Goal: Task Accomplishment & Management: Manage account settings

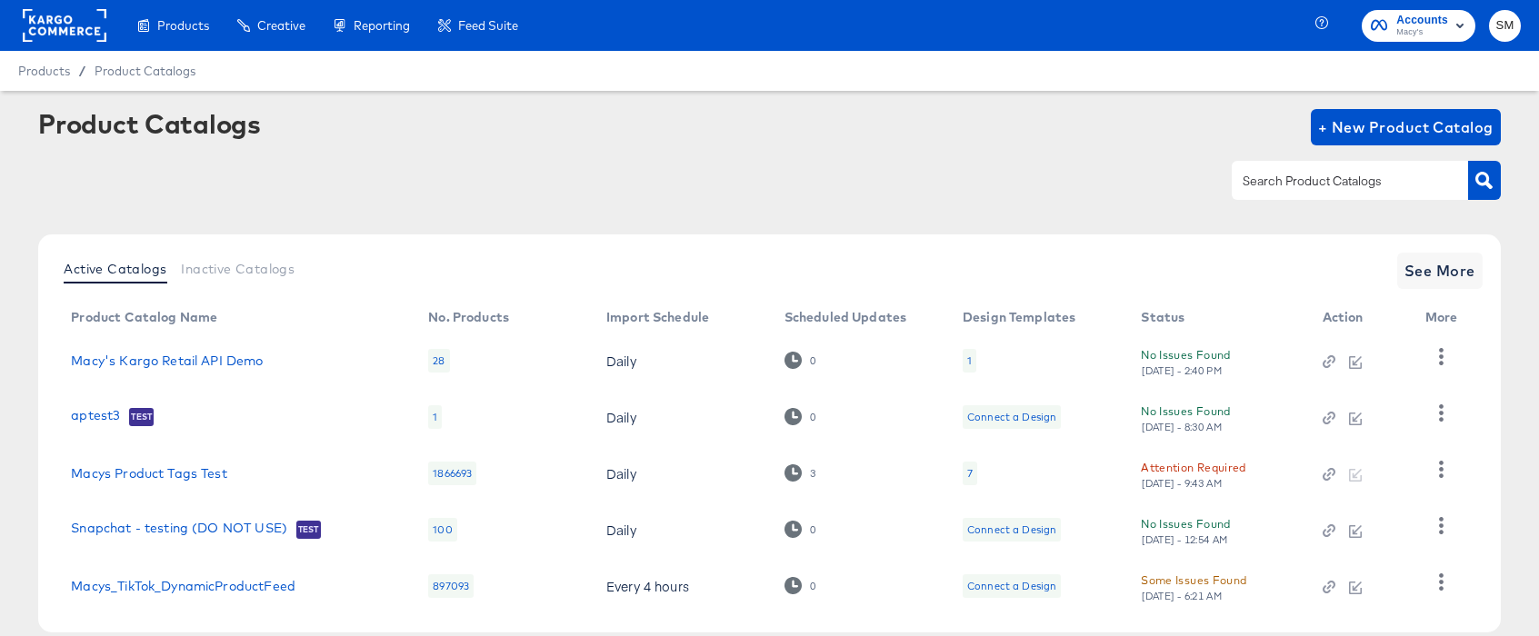
drag, startPoint x: 1302, startPoint y: 184, endPoint x: 1293, endPoint y: 186, distance: 9.5
click at [1302, 185] on input "text" at bounding box center [1336, 181] width 194 height 21
paste input "4332"
type input "4332"
click at [1490, 177] on icon "button" at bounding box center [1483, 180] width 17 height 17
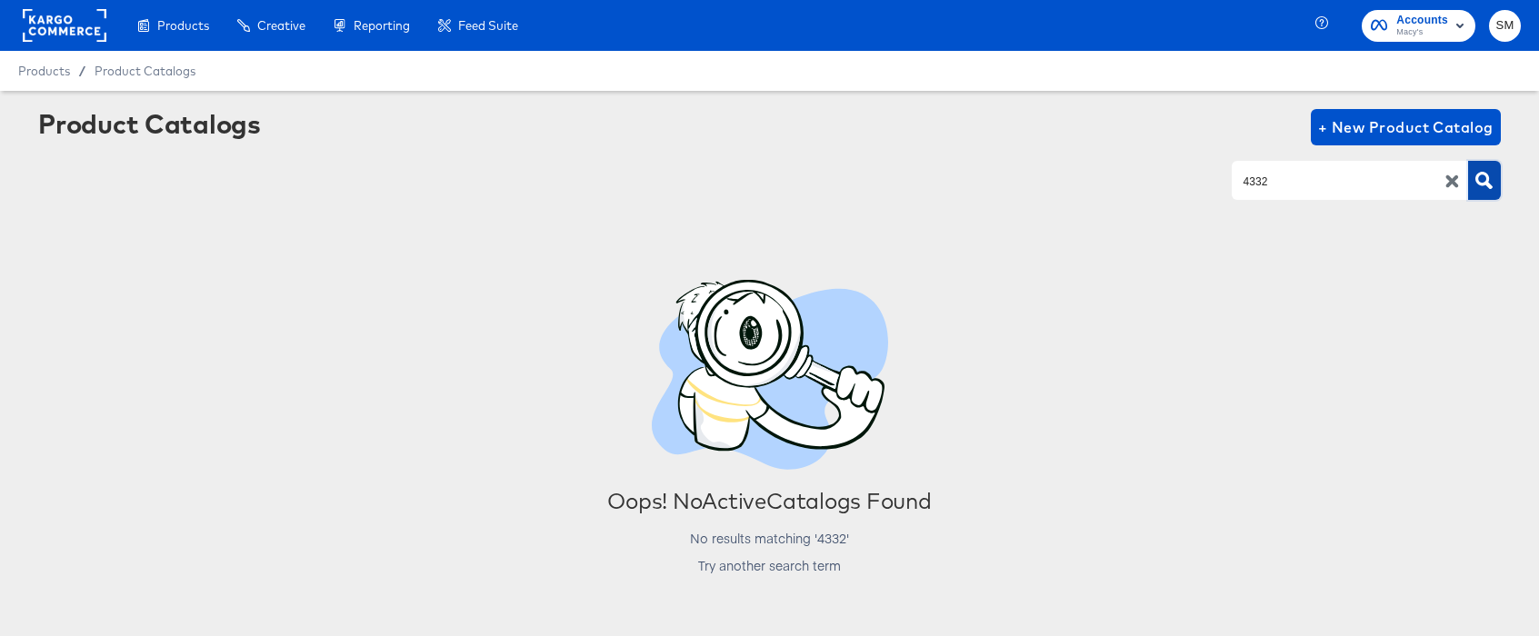
click at [1448, 180] on icon "button" at bounding box center [1452, 181] width 13 height 13
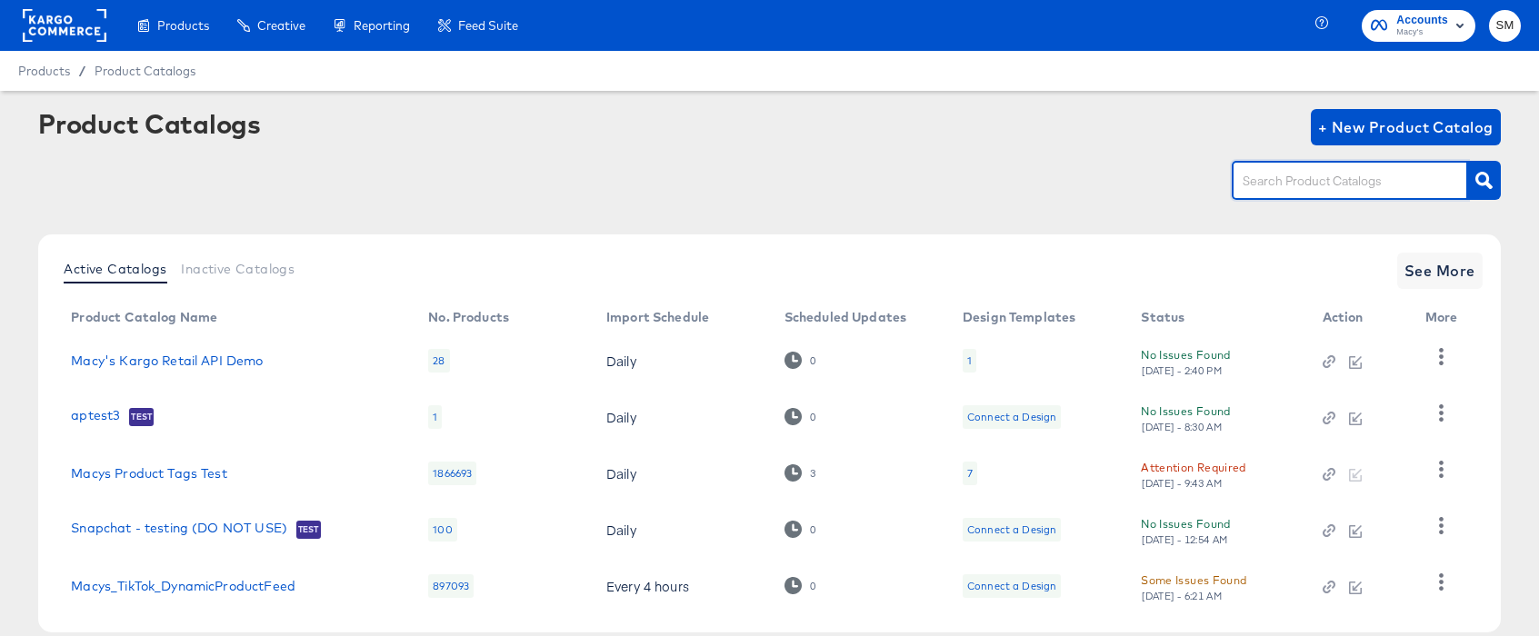
click at [1412, 28] on span "Macy's" at bounding box center [1422, 32] width 52 height 15
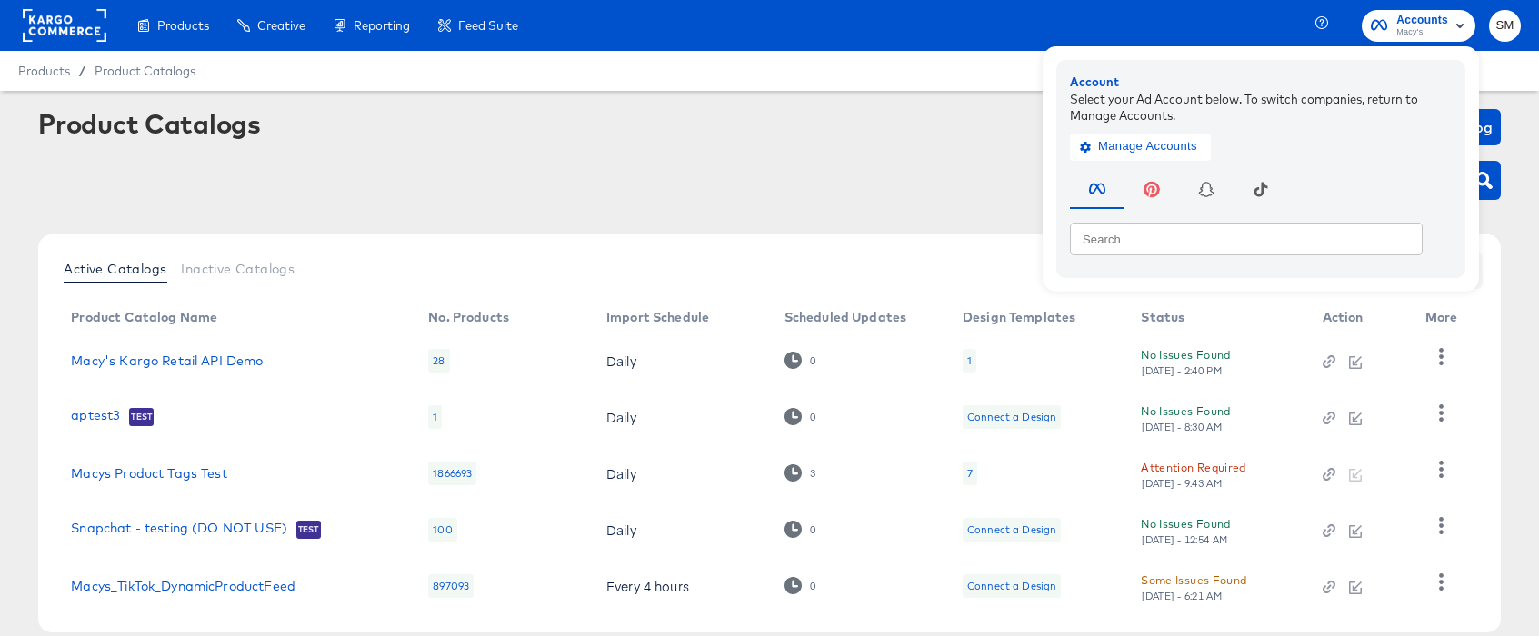
drag, startPoint x: 1231, startPoint y: 35, endPoint x: 838, endPoint y: 26, distance: 392.8
click at [1211, 33] on div "Products Creative Reporting Feed Suite Accounts Macy's Account Select your Ad A…" at bounding box center [769, 25] width 1539 height 51
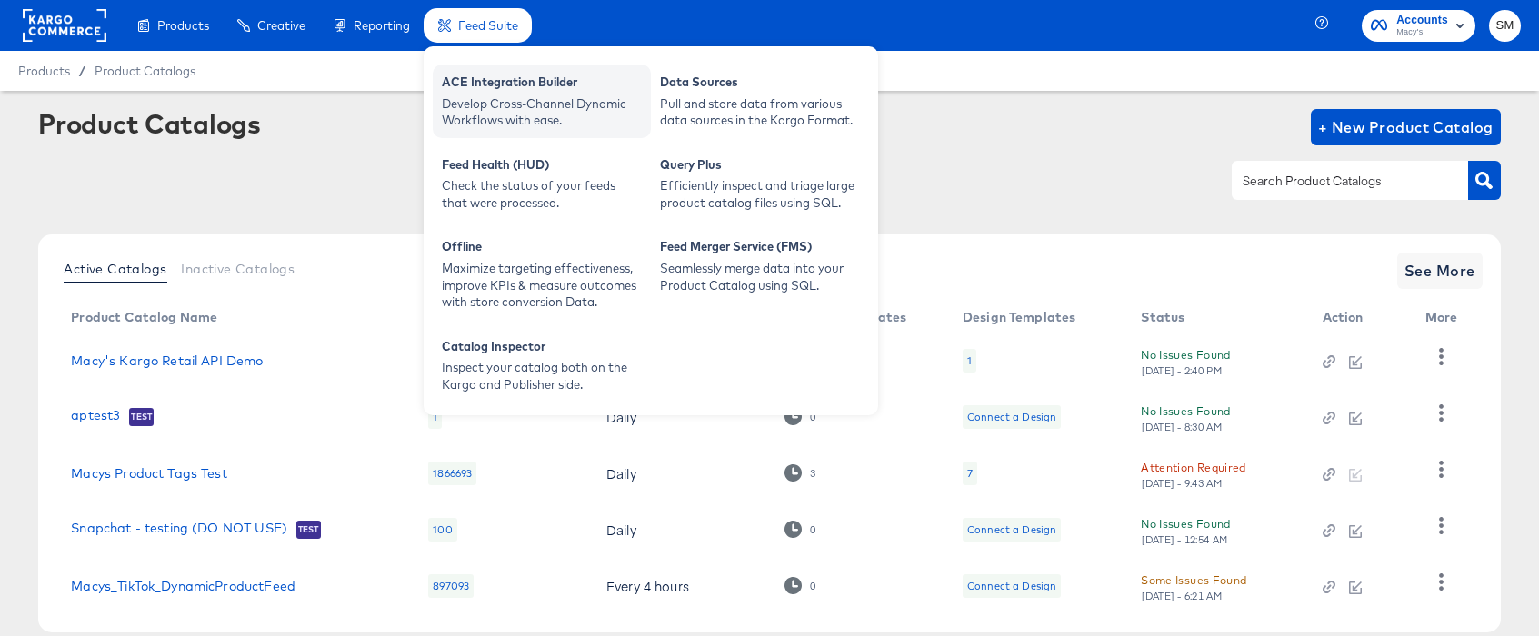
click at [493, 84] on div "ACE Integration Builder" at bounding box center [542, 85] width 200 height 22
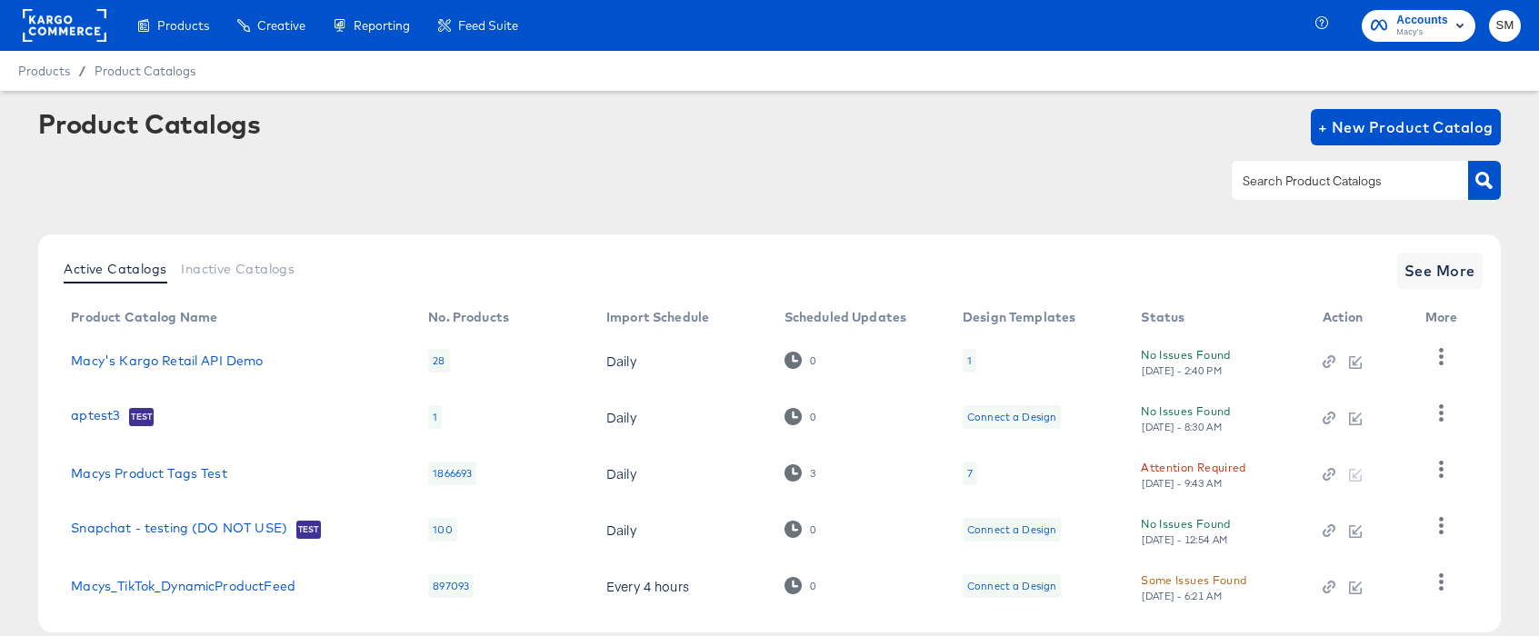
click at [1422, 15] on span "Accounts" at bounding box center [1422, 20] width 52 height 19
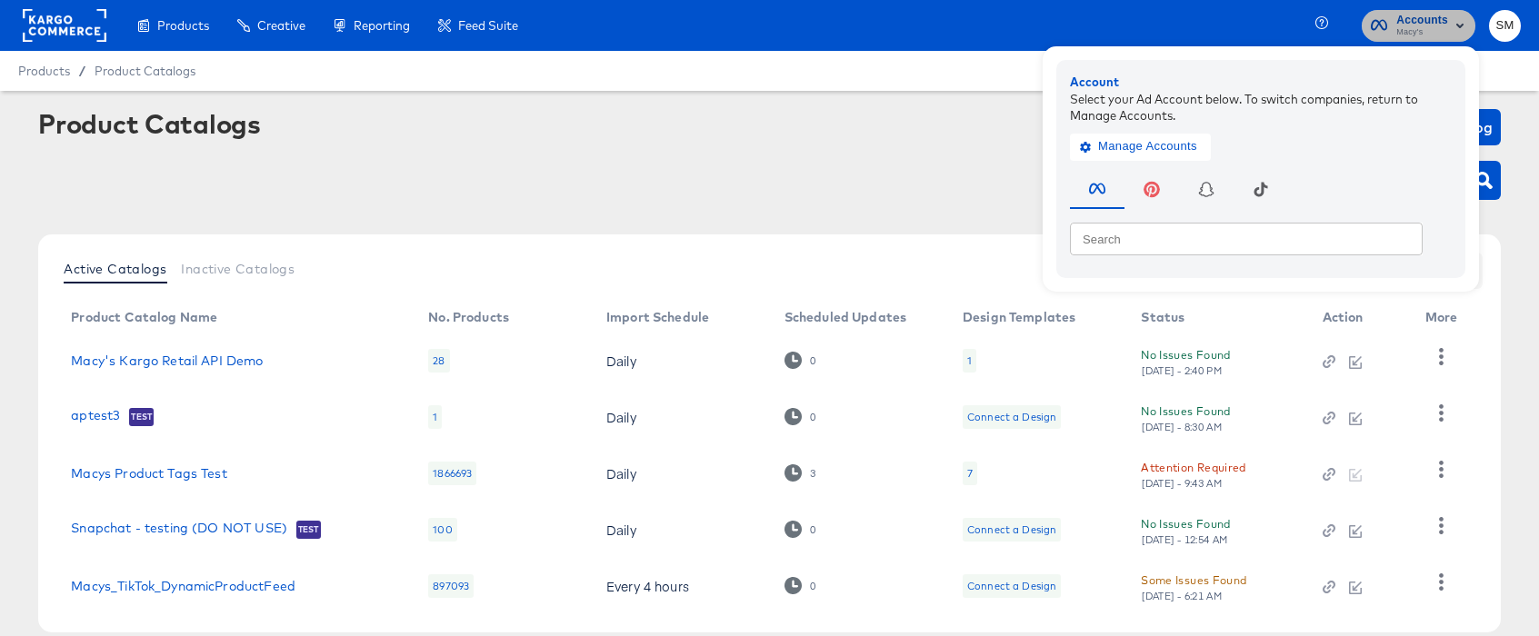
click at [1422, 15] on span "Accounts" at bounding box center [1422, 20] width 52 height 19
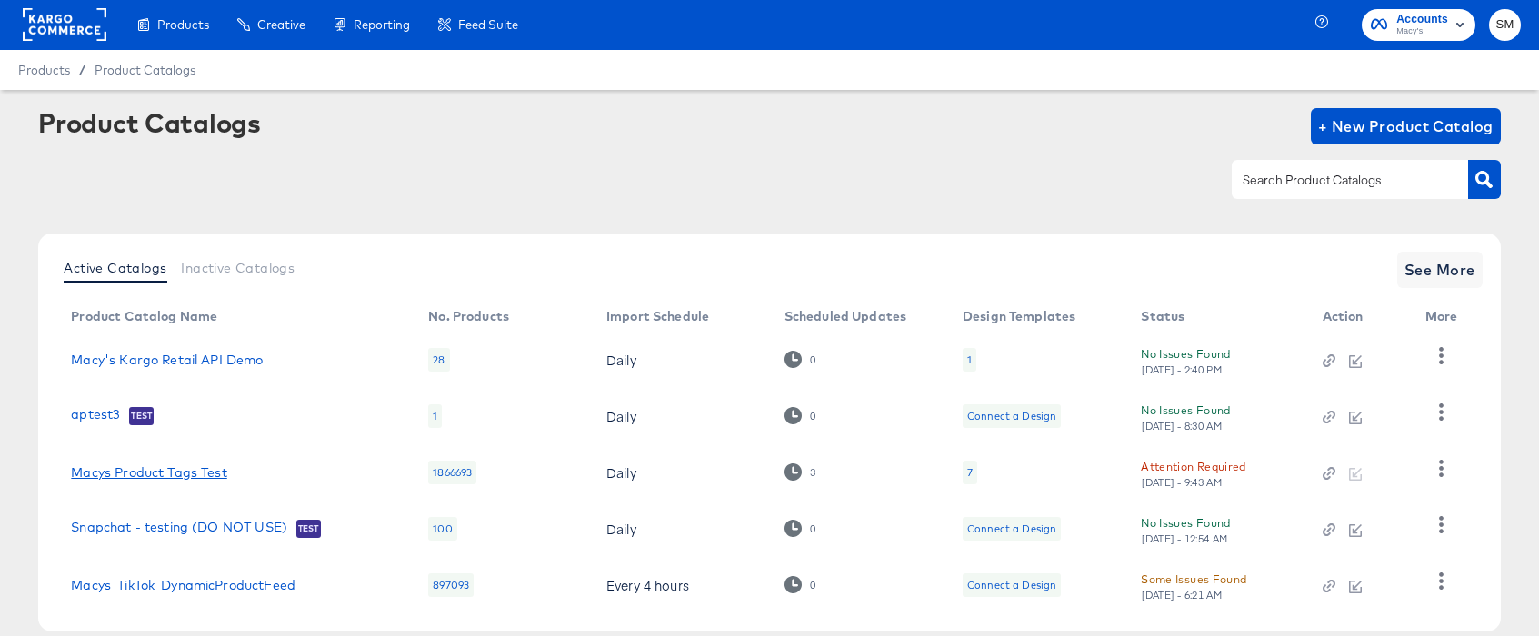
click at [176, 471] on link "Macys Product Tags Test" at bounding box center [148, 472] width 155 height 15
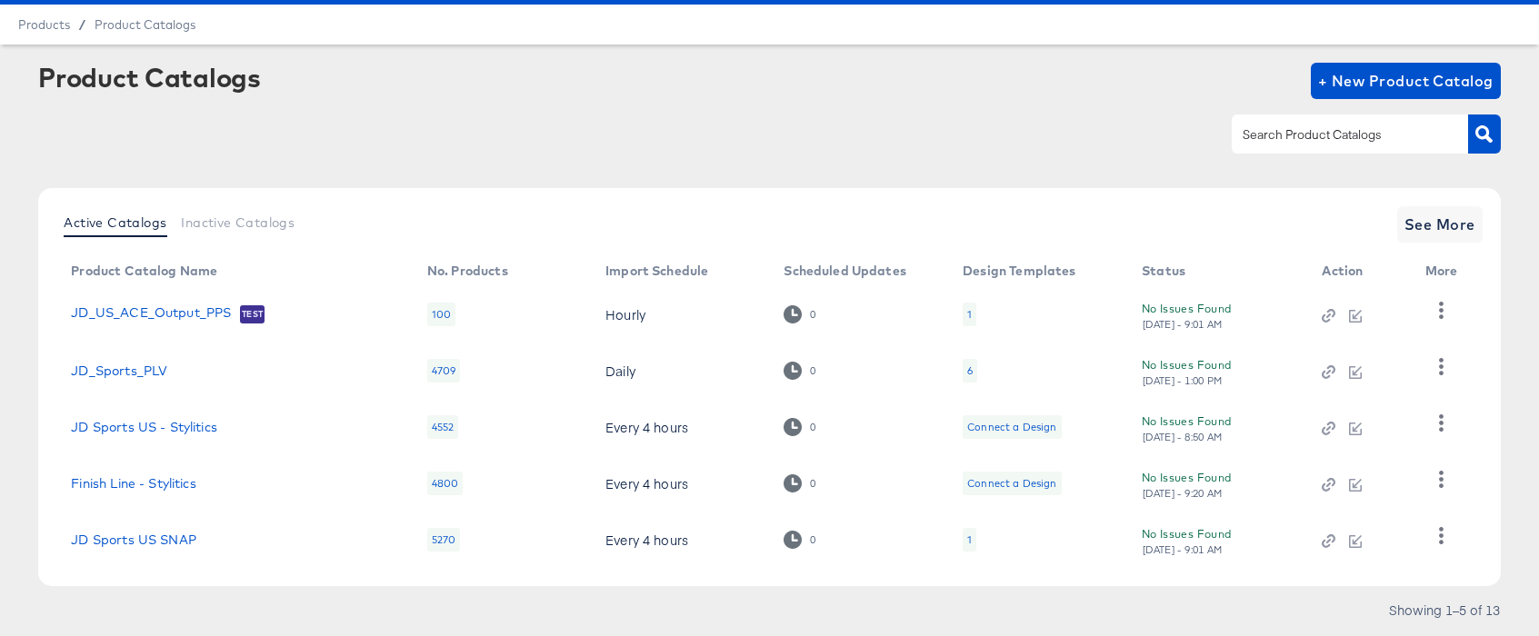
scroll to position [98, 0]
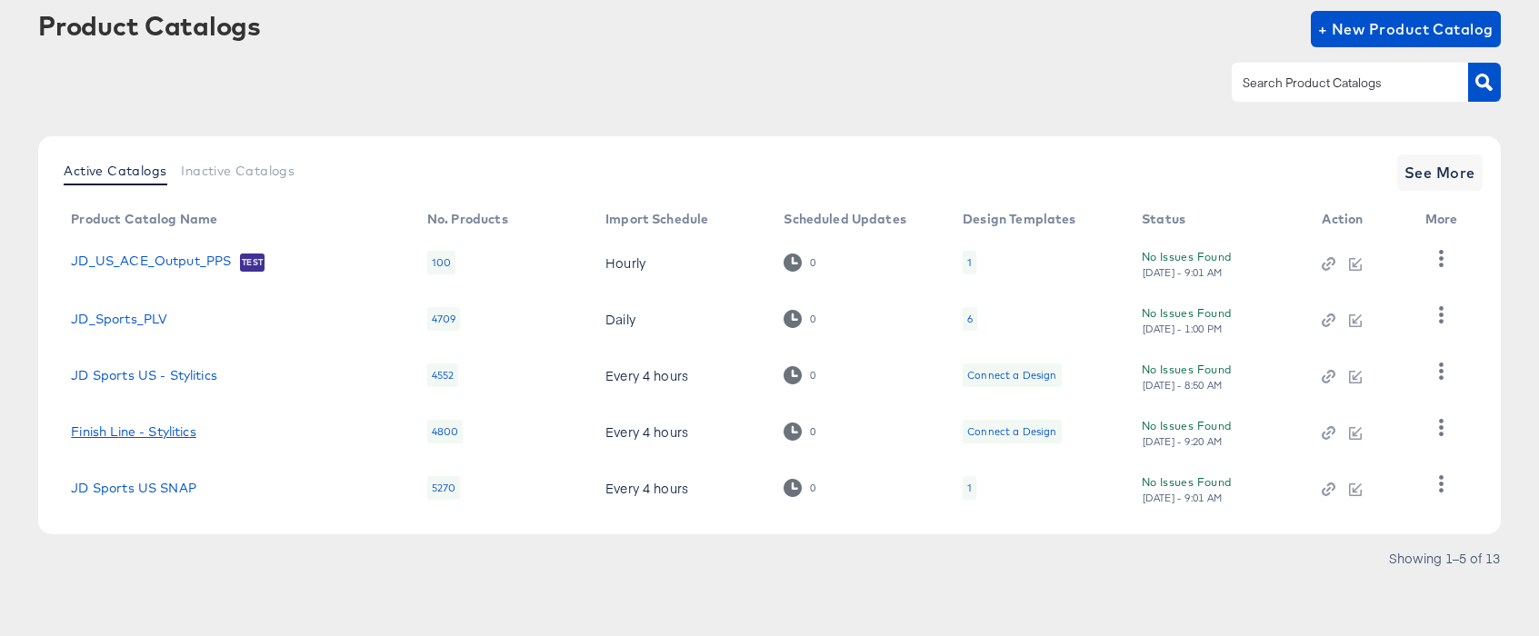
click at [145, 425] on link "Finish Line - Stylitics" at bounding box center [133, 431] width 125 height 15
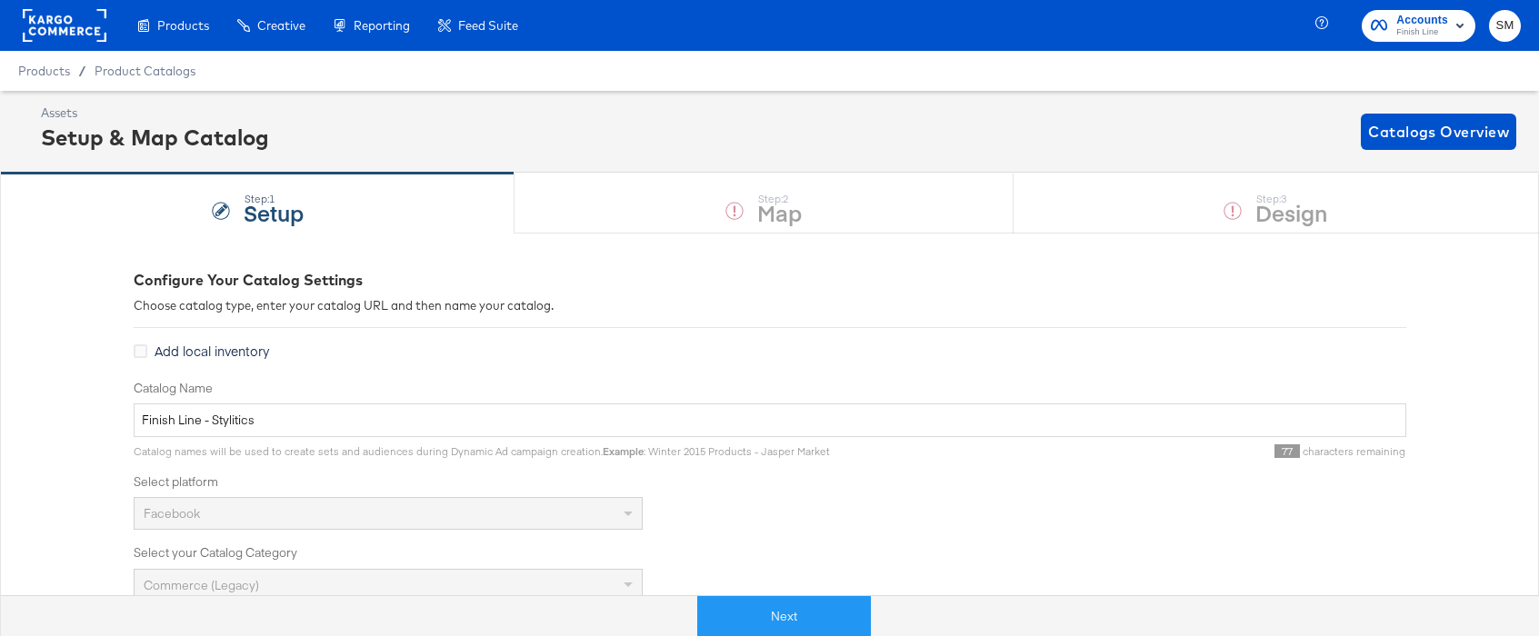
click at [707, 166] on div "Assets Setup & Map Catalog Catalogs Overview" at bounding box center [769, 132] width 1539 height 82
click at [79, 22] on rect at bounding box center [65, 25] width 84 height 33
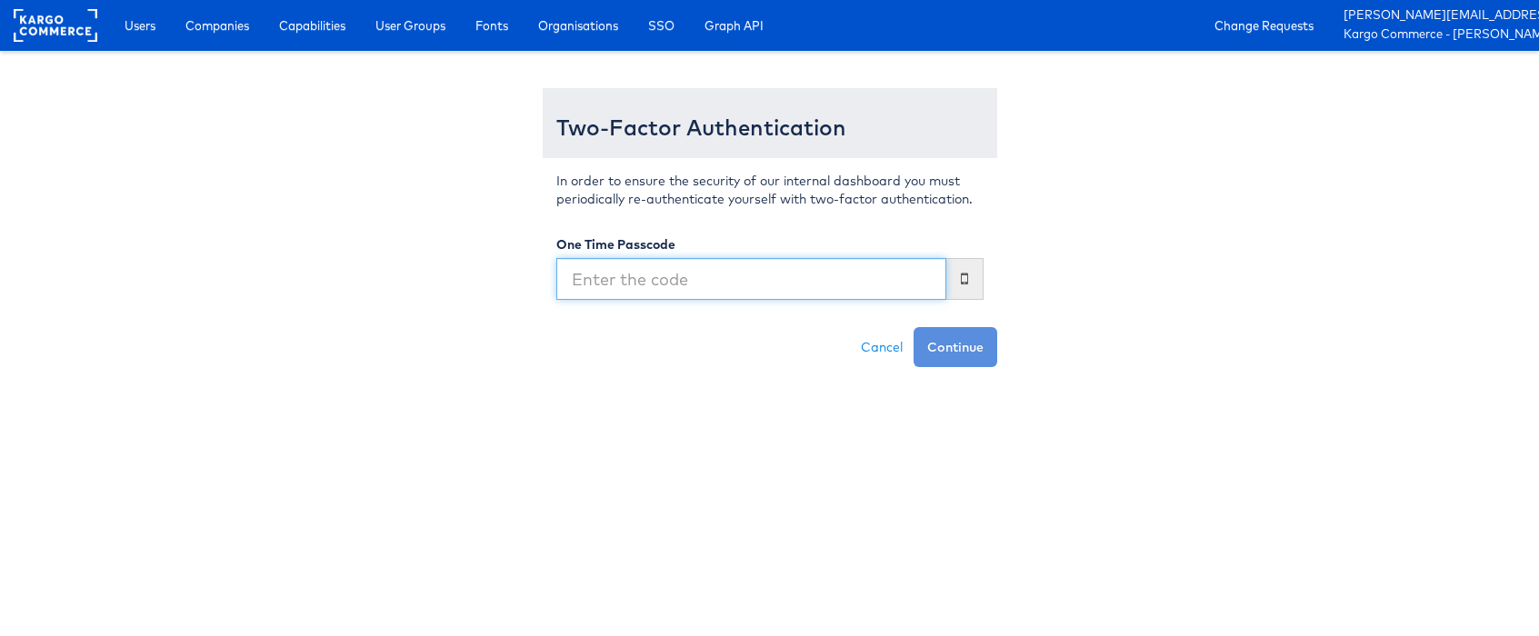
type input "527150"
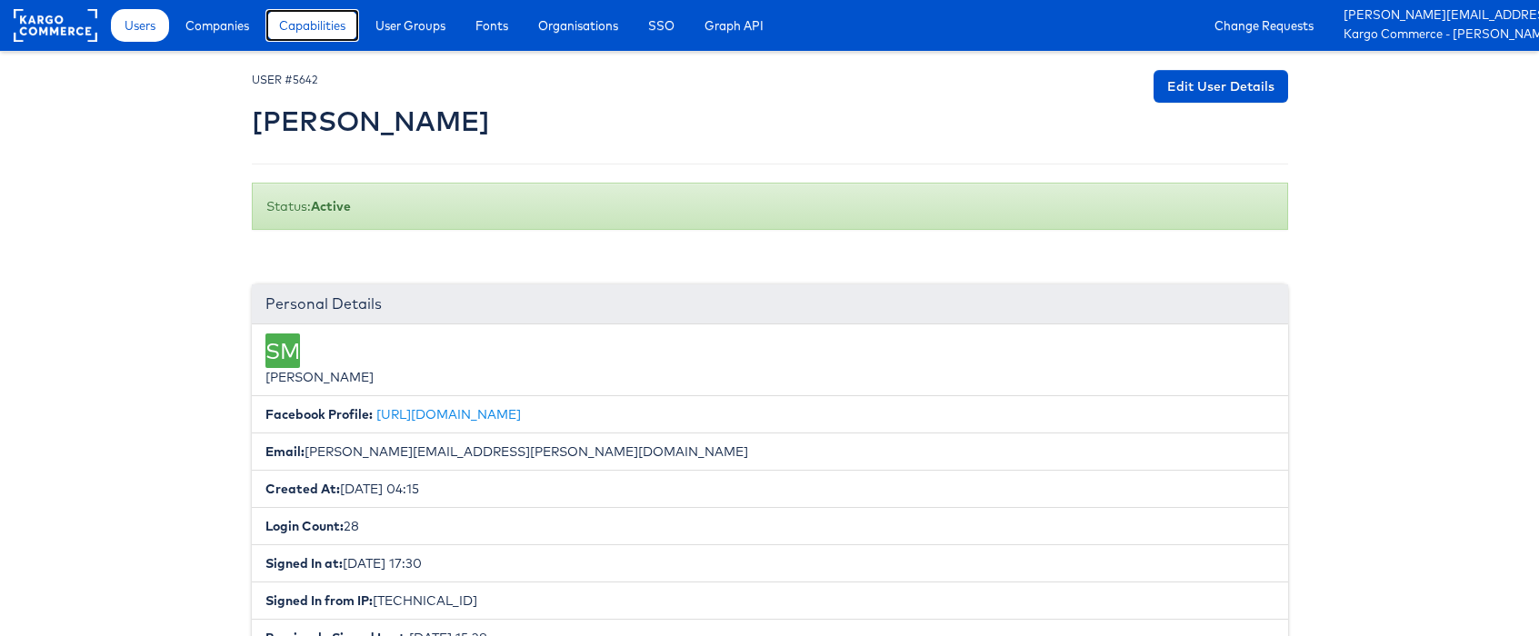
click at [280, 27] on span "Capabilities" at bounding box center [312, 25] width 66 height 18
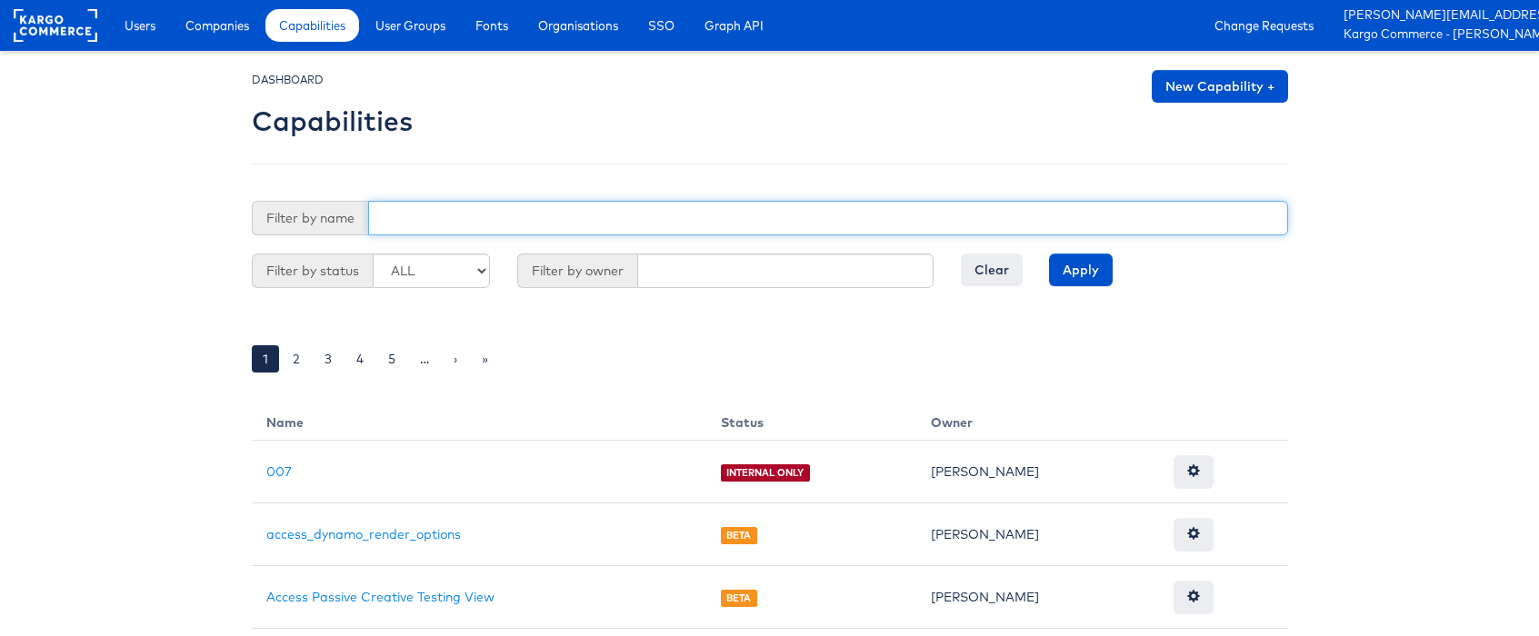
click at [558, 211] on input "text" at bounding box center [828, 218] width 920 height 35
type input "kai"
click at [1049, 254] on input "Apply" at bounding box center [1081, 270] width 64 height 33
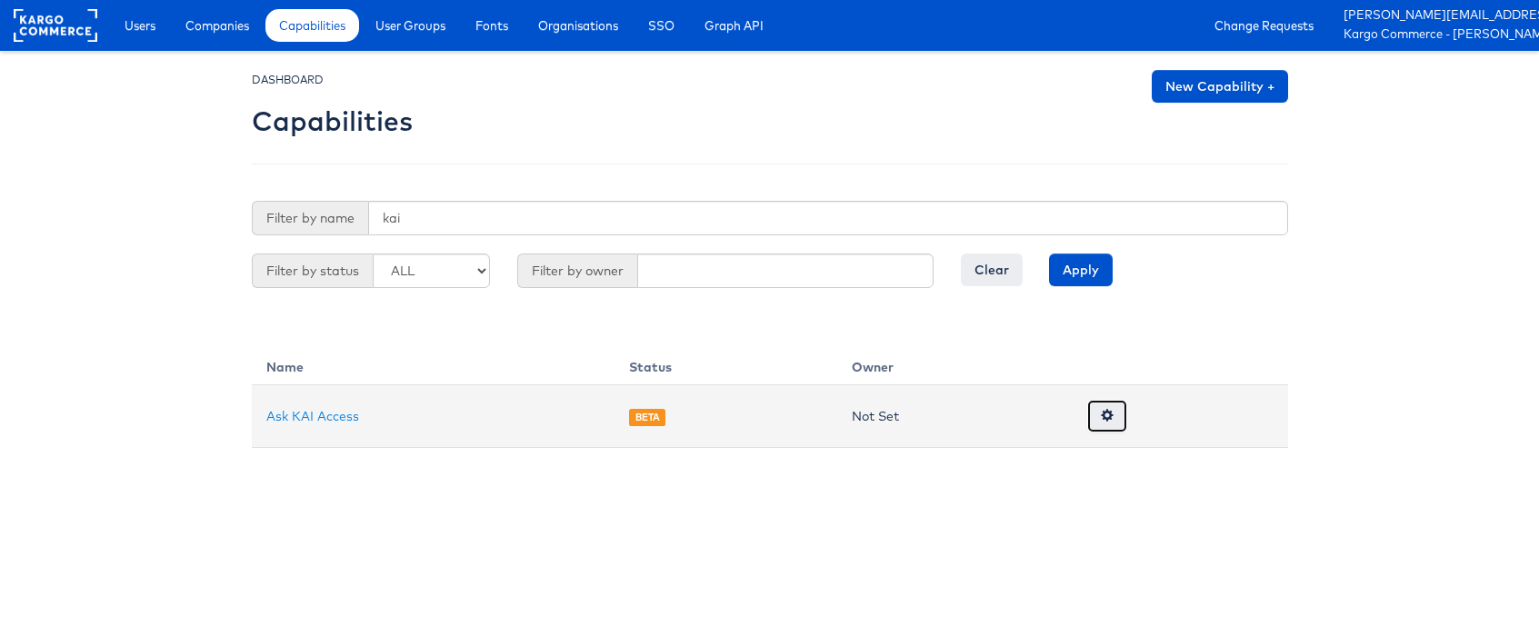
click at [1110, 414] on span at bounding box center [1107, 415] width 13 height 13
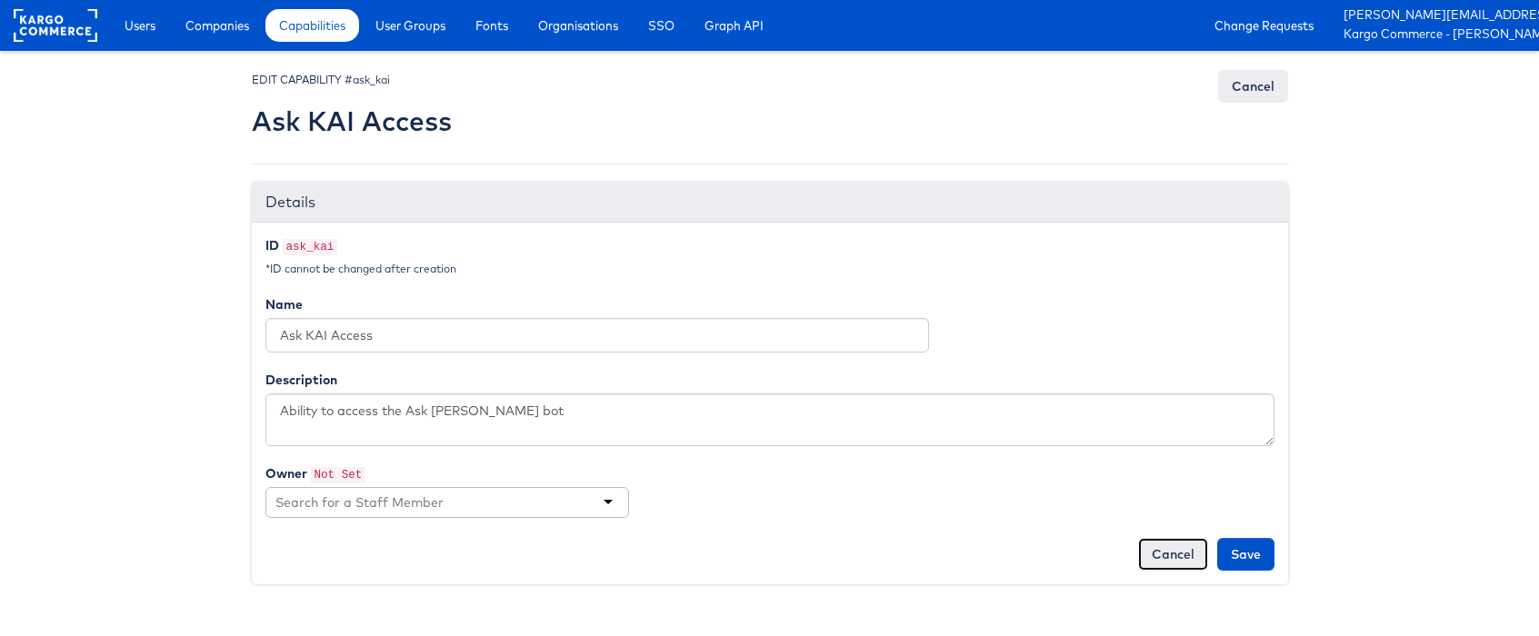
click at [1179, 547] on link "Cancel" at bounding box center [1173, 554] width 70 height 33
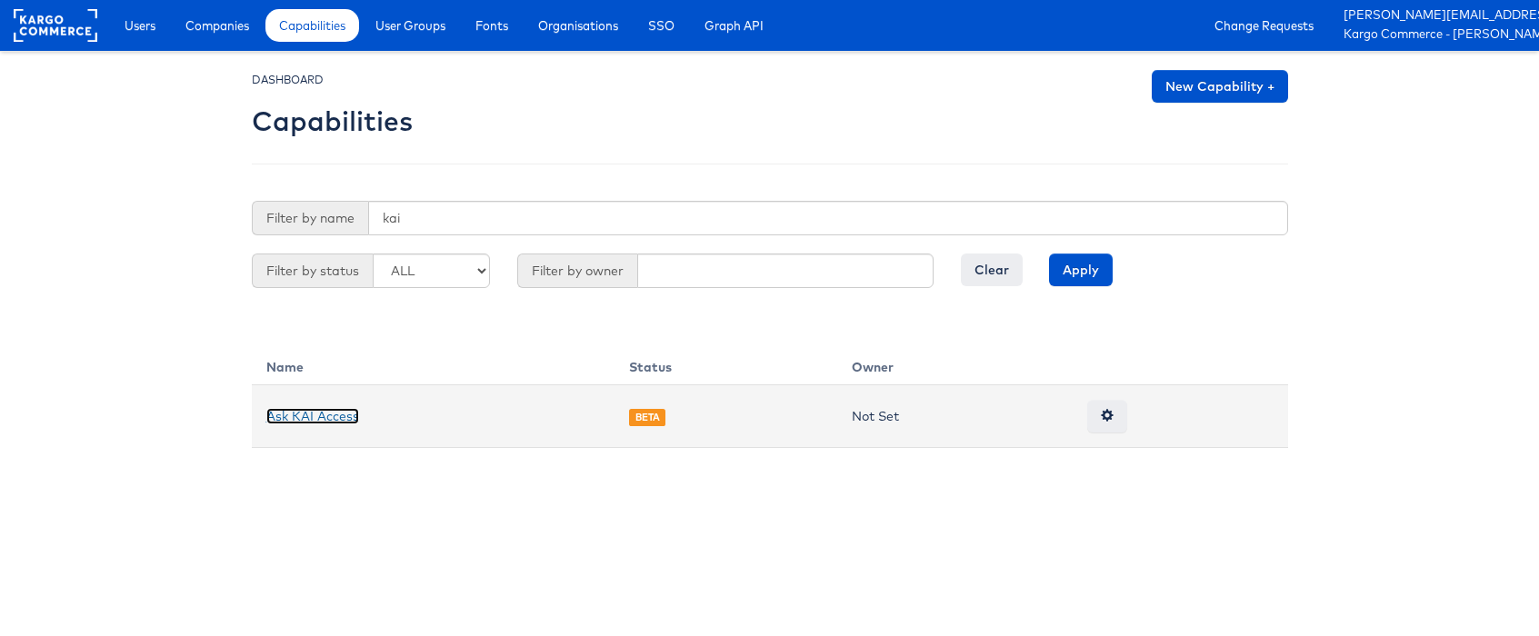
click at [325, 410] on link "Ask KAI Access" at bounding box center [312, 416] width 93 height 16
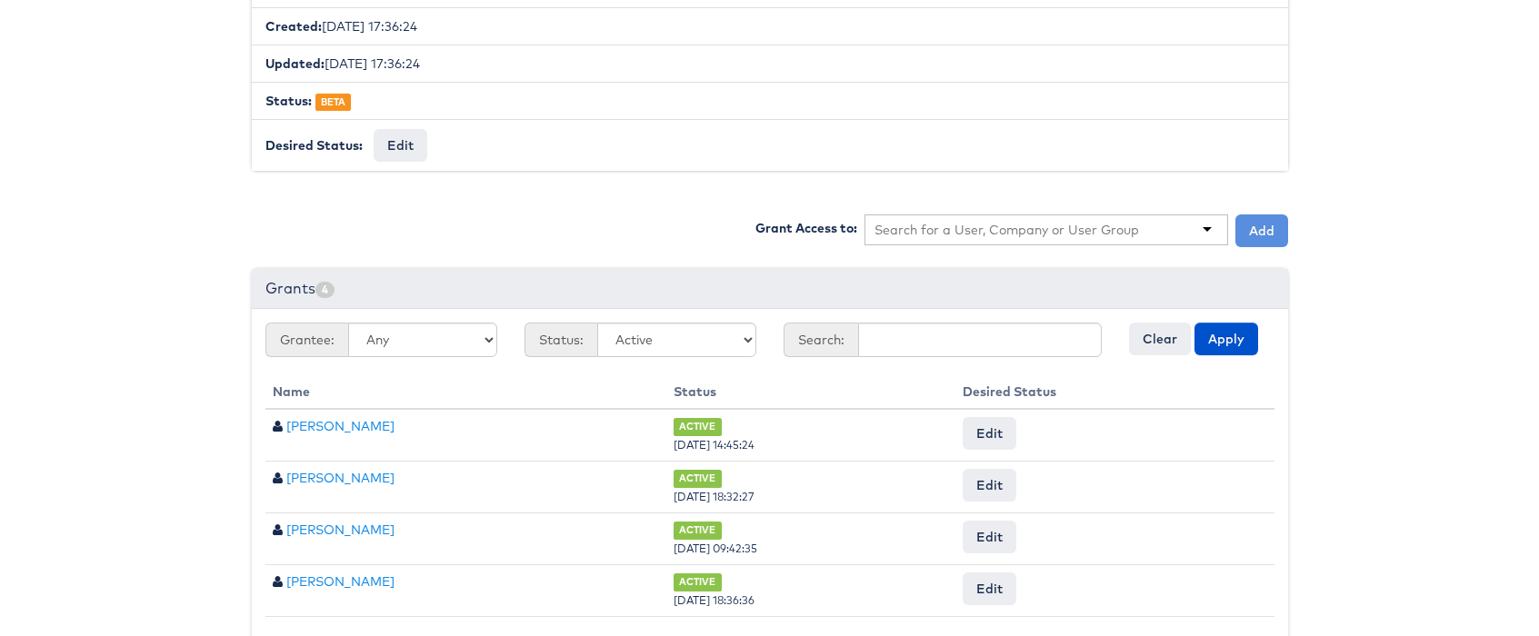
scroll to position [475, 0]
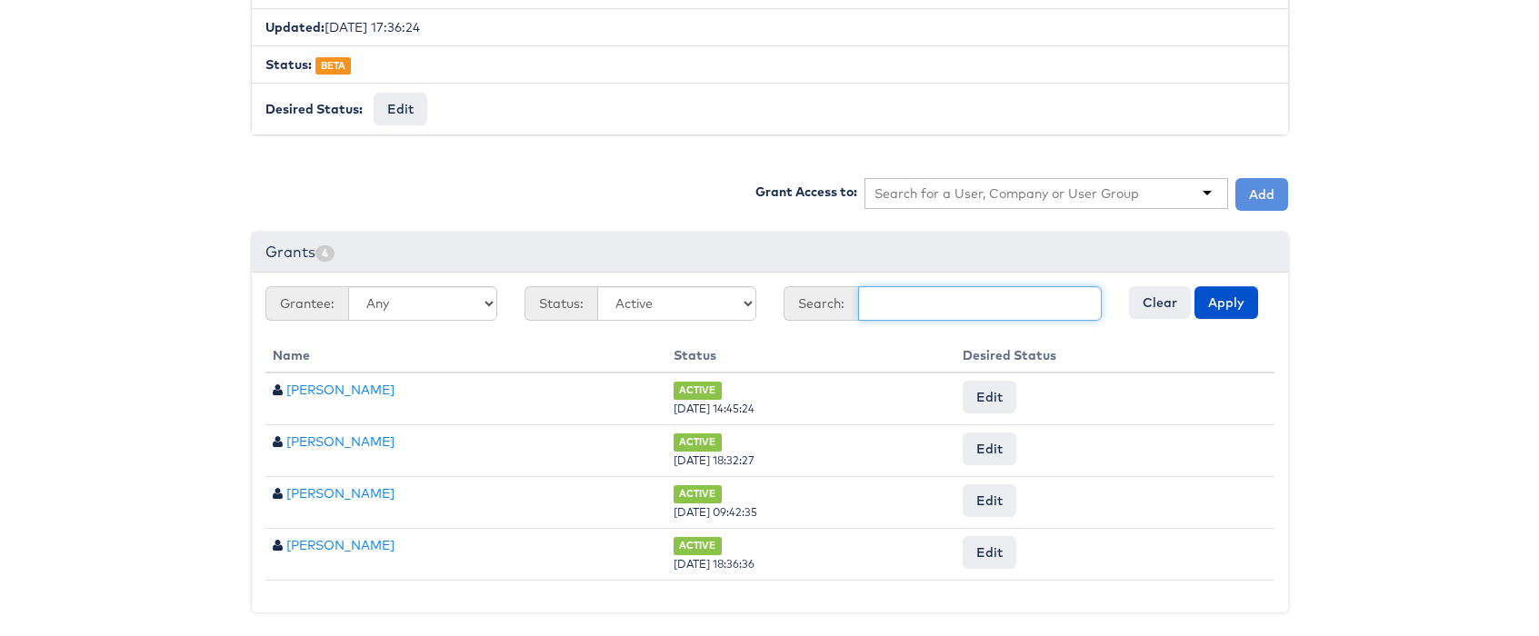
click at [952, 295] on input "text" at bounding box center [980, 303] width 244 height 35
type input "[PERSON_NAME]"
click at [1209, 307] on button "Apply" at bounding box center [1226, 302] width 64 height 33
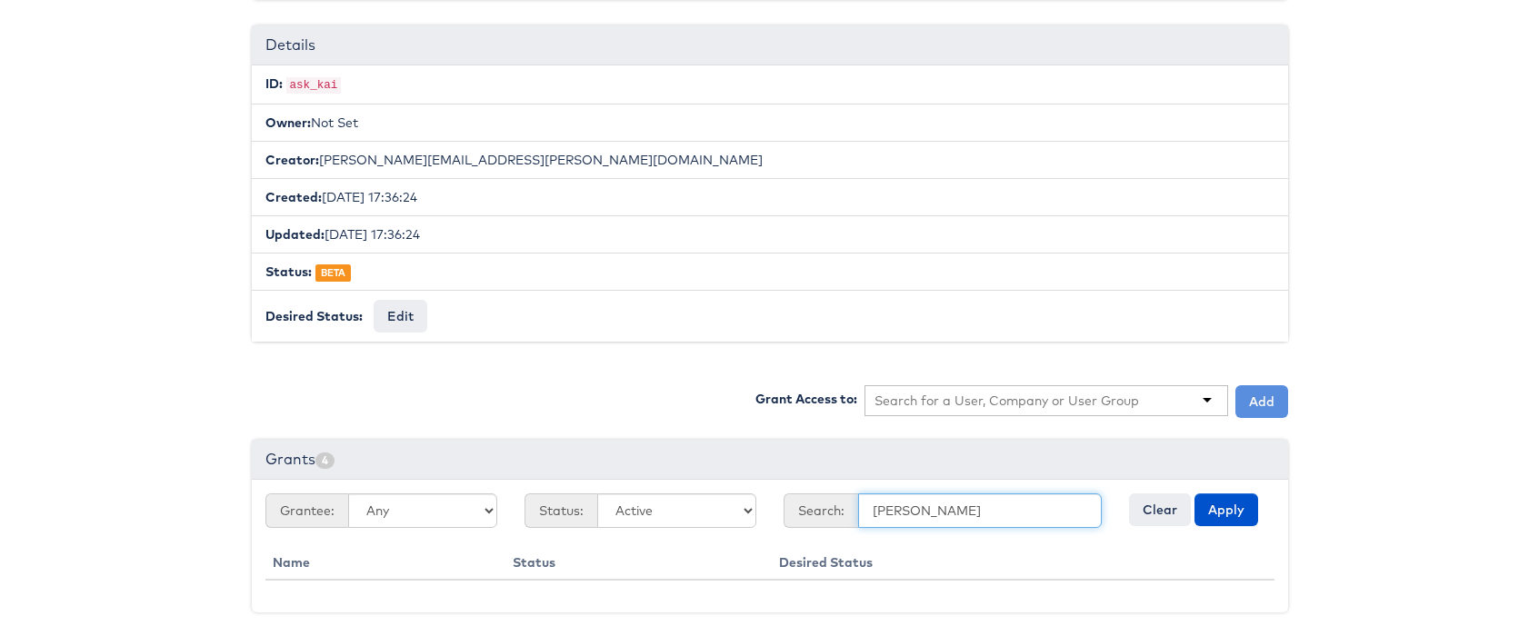
drag, startPoint x: 836, startPoint y: 511, endPoint x: 889, endPoint y: 502, distance: 53.5
click at [837, 509] on div "Search: [PERSON_NAME]" at bounding box center [943, 511] width 318 height 35
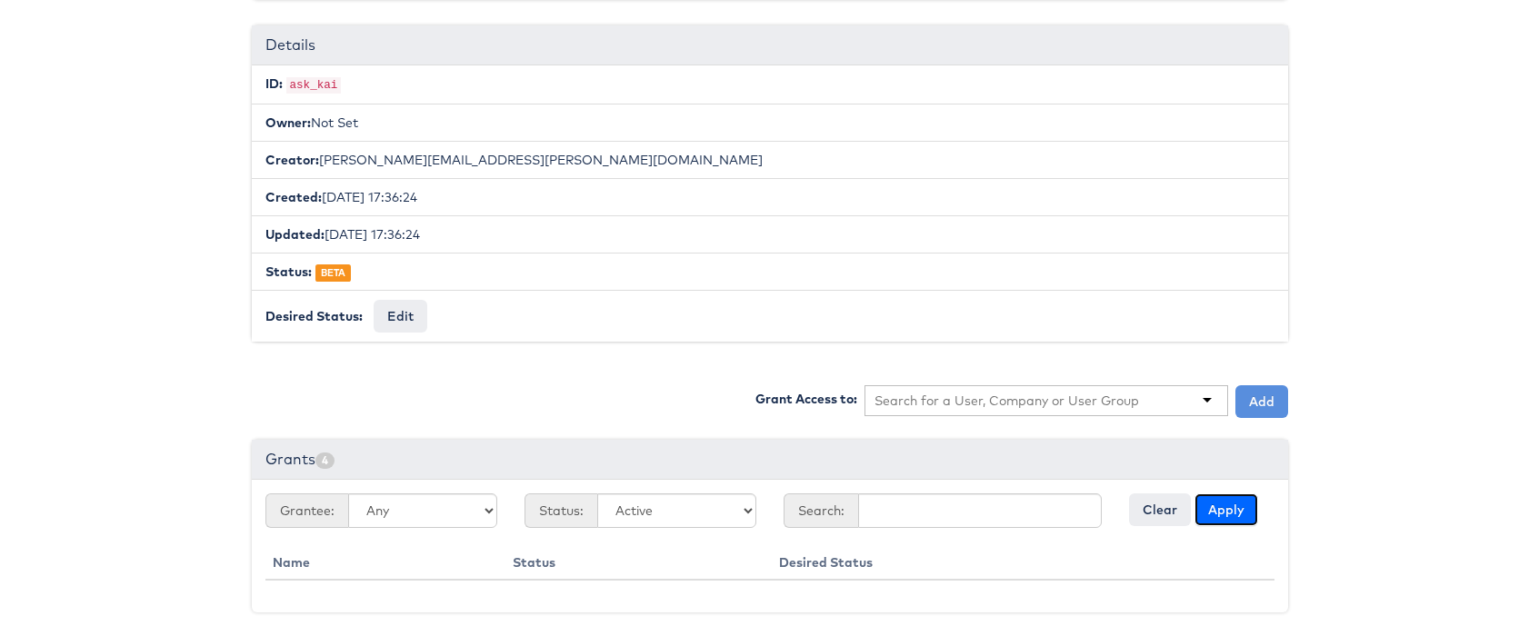
click at [1235, 502] on button "Apply" at bounding box center [1226, 510] width 64 height 33
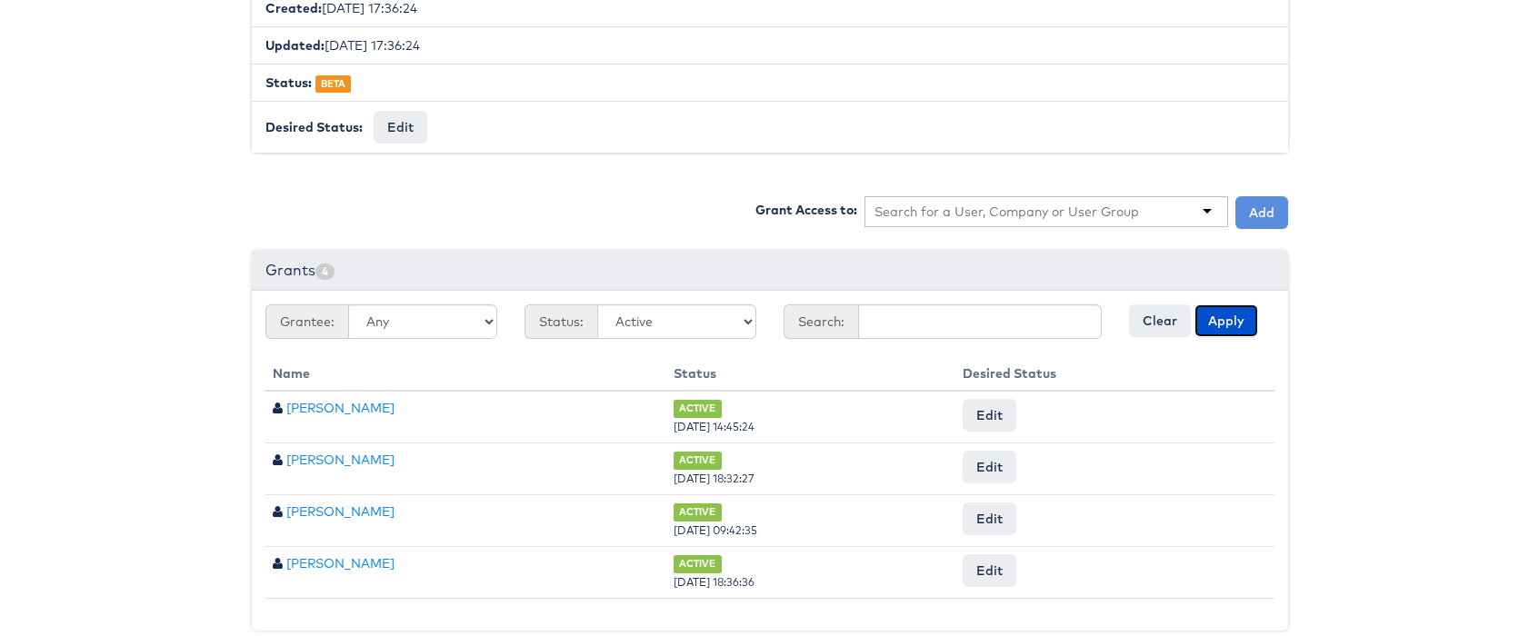
scroll to position [475, 0]
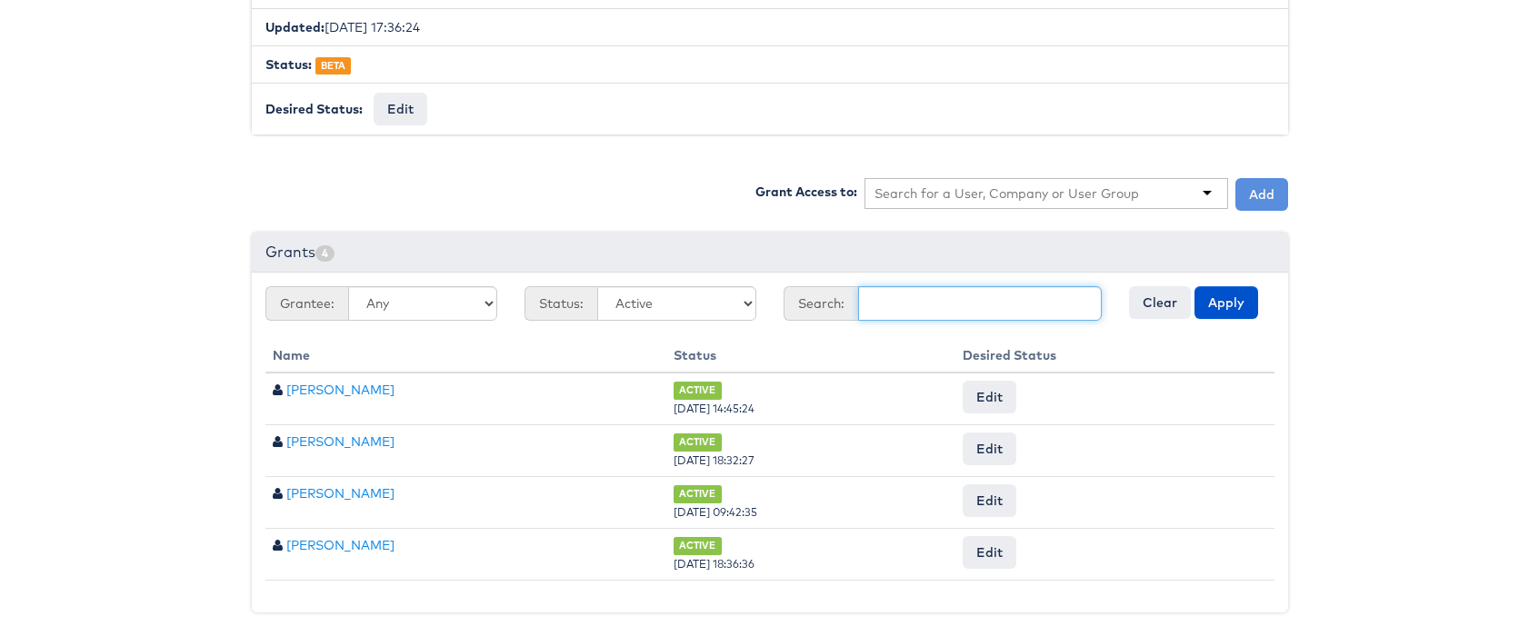
click at [873, 306] on input "text" at bounding box center [980, 303] width 244 height 35
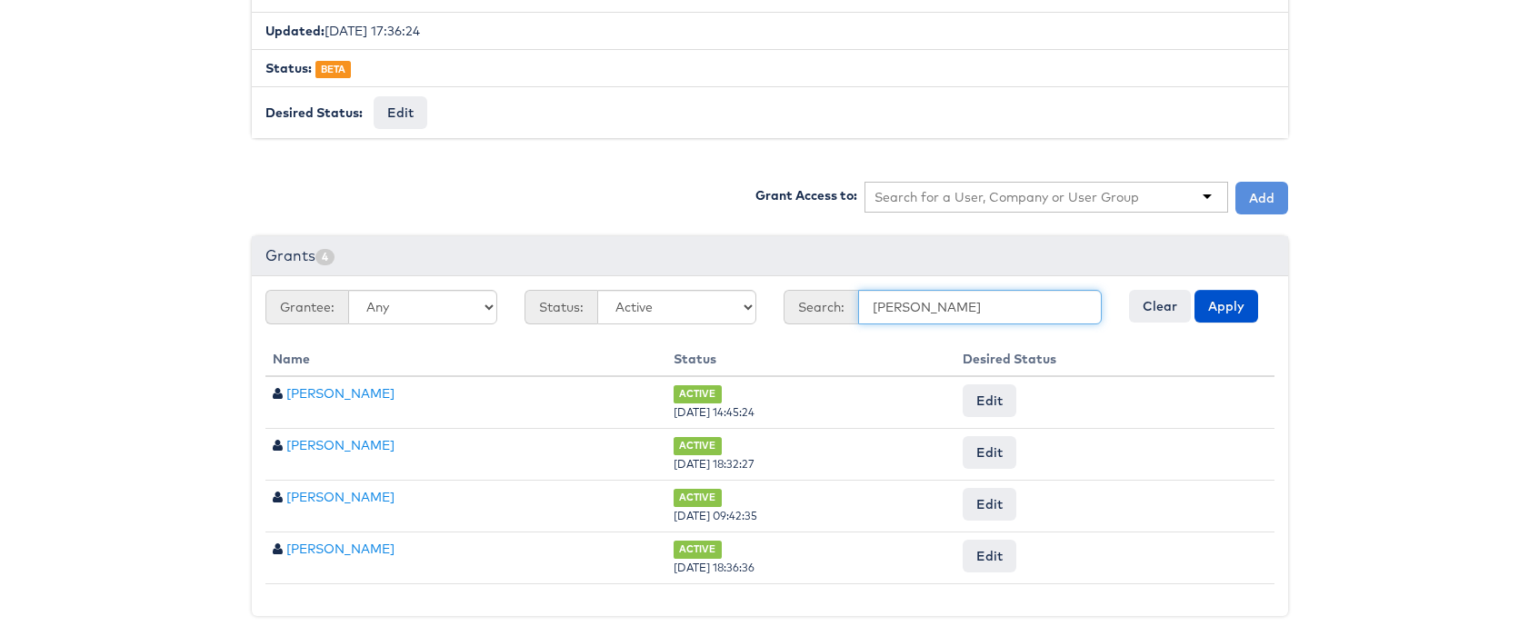
type input "[PERSON_NAME]"
click at [1041, 192] on input "text" at bounding box center [1006, 197] width 265 height 18
type input "[PERSON_NAME]"
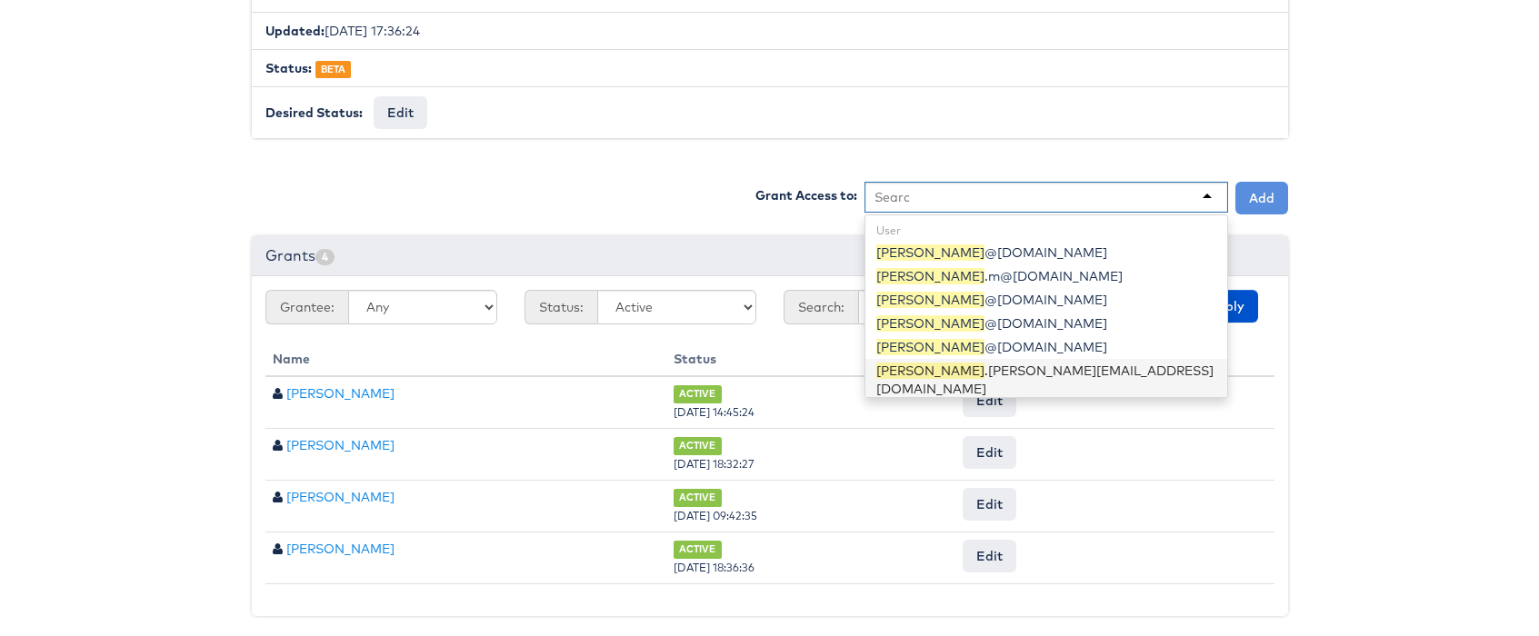
scroll to position [0, 0]
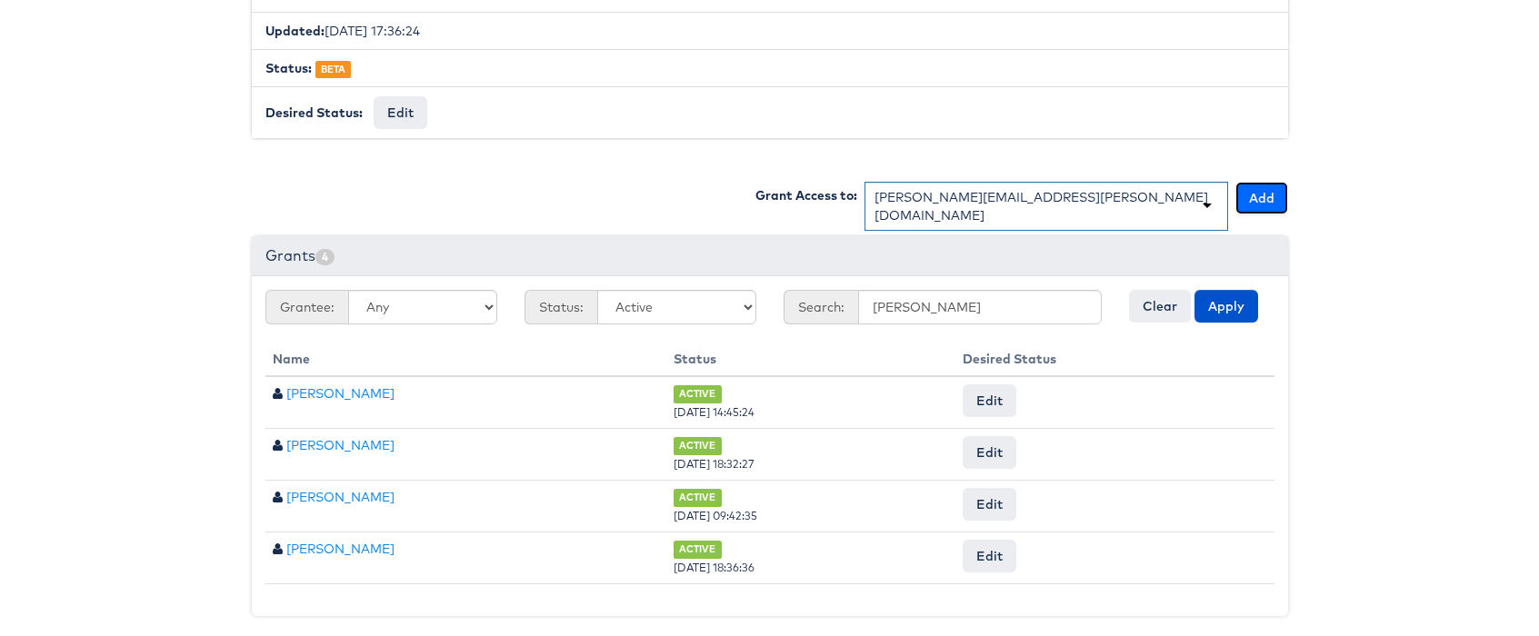
click at [1264, 196] on button "Add" at bounding box center [1261, 198] width 53 height 33
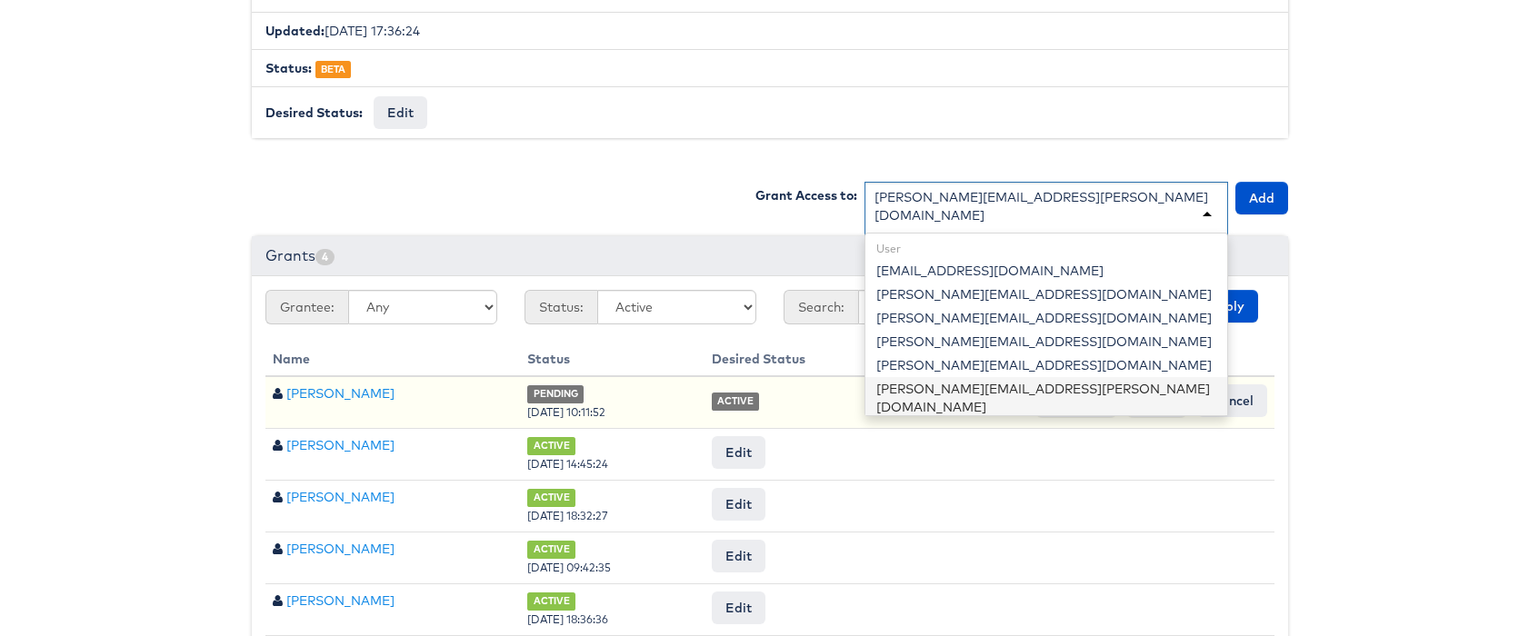
click at [940, 193] on div "[PERSON_NAME][EMAIL_ADDRESS][PERSON_NAME][DOMAIN_NAME]" at bounding box center [1046, 206] width 344 height 36
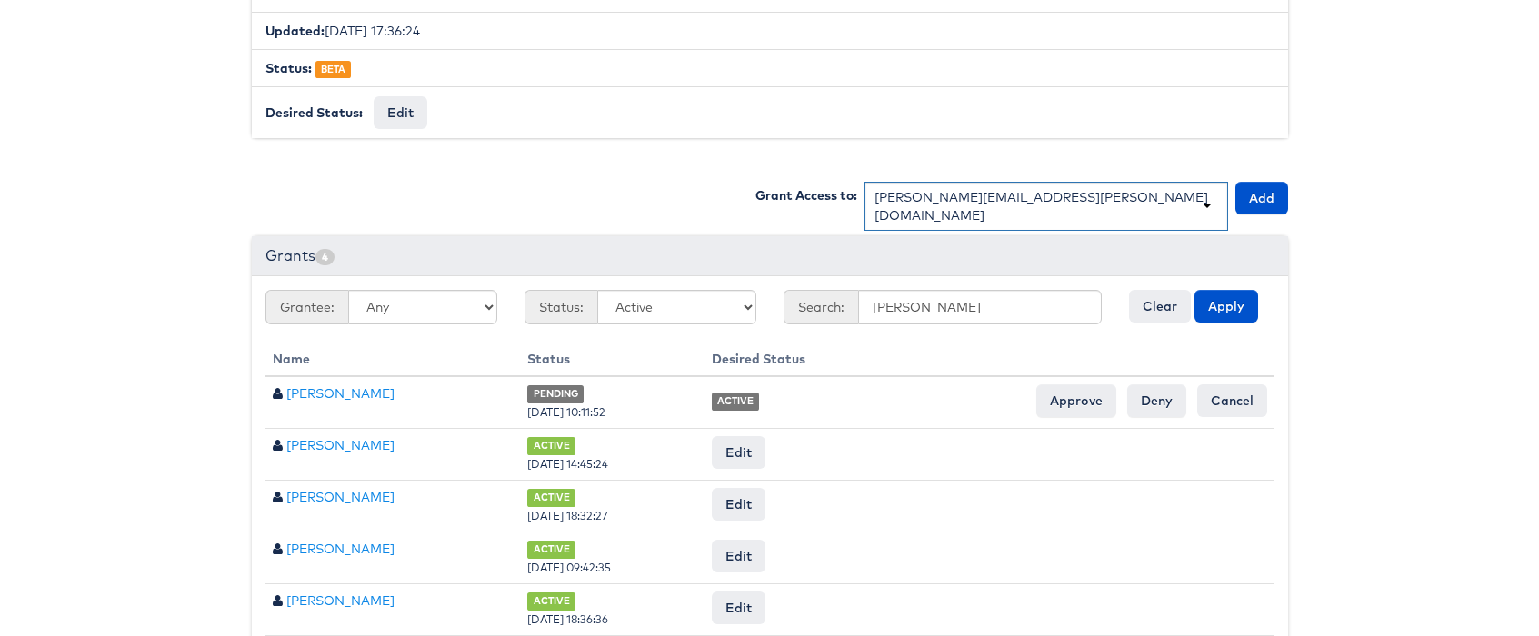
drag, startPoint x: 1100, startPoint y: 198, endPoint x: 888, endPoint y: 192, distance: 211.9
click at [862, 195] on div "Grant Access to: [PERSON_NAME][EMAIL_ADDRESS][PERSON_NAME][DOMAIN_NAME] User [E…" at bounding box center [1021, 198] width 533 height 33
click at [888, 192] on div "[PERSON_NAME][EMAIL_ADDRESS][PERSON_NAME][DOMAIN_NAME]" at bounding box center [1046, 206] width 344 height 36
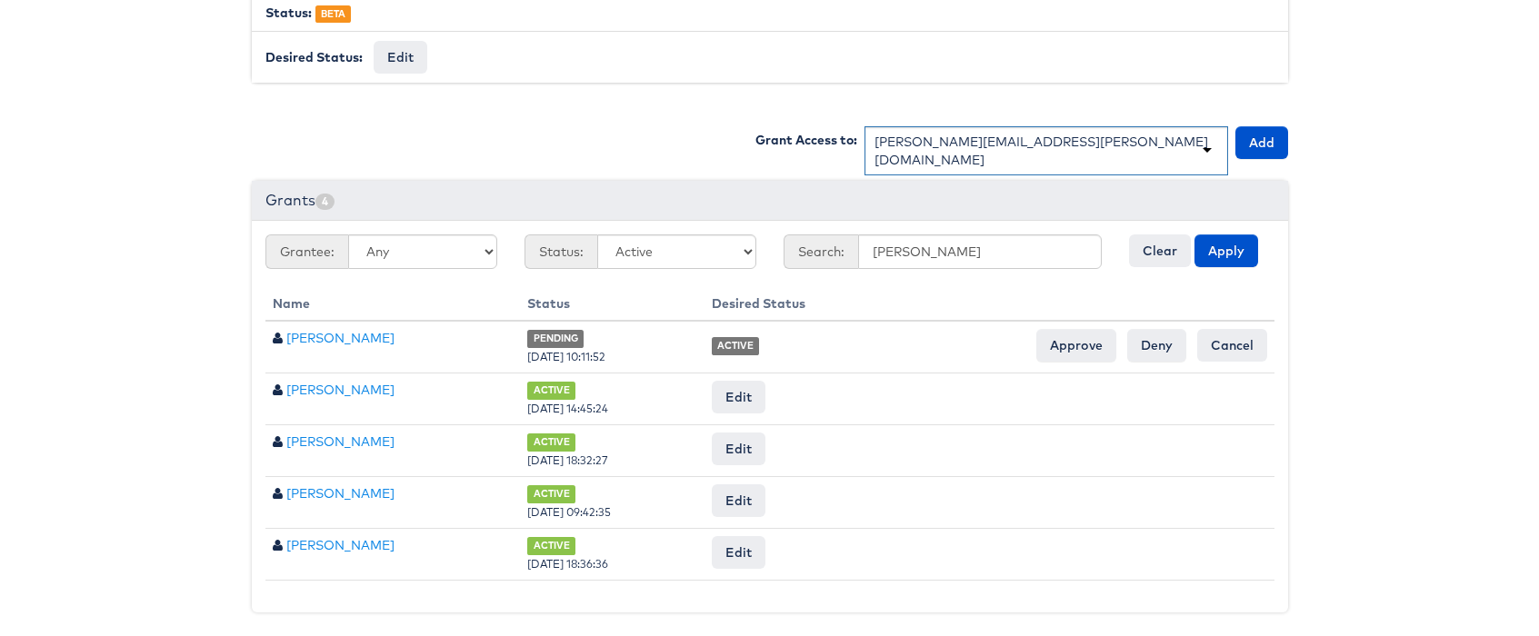
scroll to position [526, 0]
click at [1039, 137] on div "[PERSON_NAME][EMAIL_ADDRESS][PERSON_NAME][DOMAIN_NAME]" at bounding box center [1046, 151] width 364 height 49
drag, startPoint x: 1379, startPoint y: 142, endPoint x: 1125, endPoint y: 135, distance: 253.7
click at [1373, 142] on body "Users Companies Capabilities User Groups Fonts Organisations SSO Graph API Chan…" at bounding box center [769, 56] width 1539 height 1165
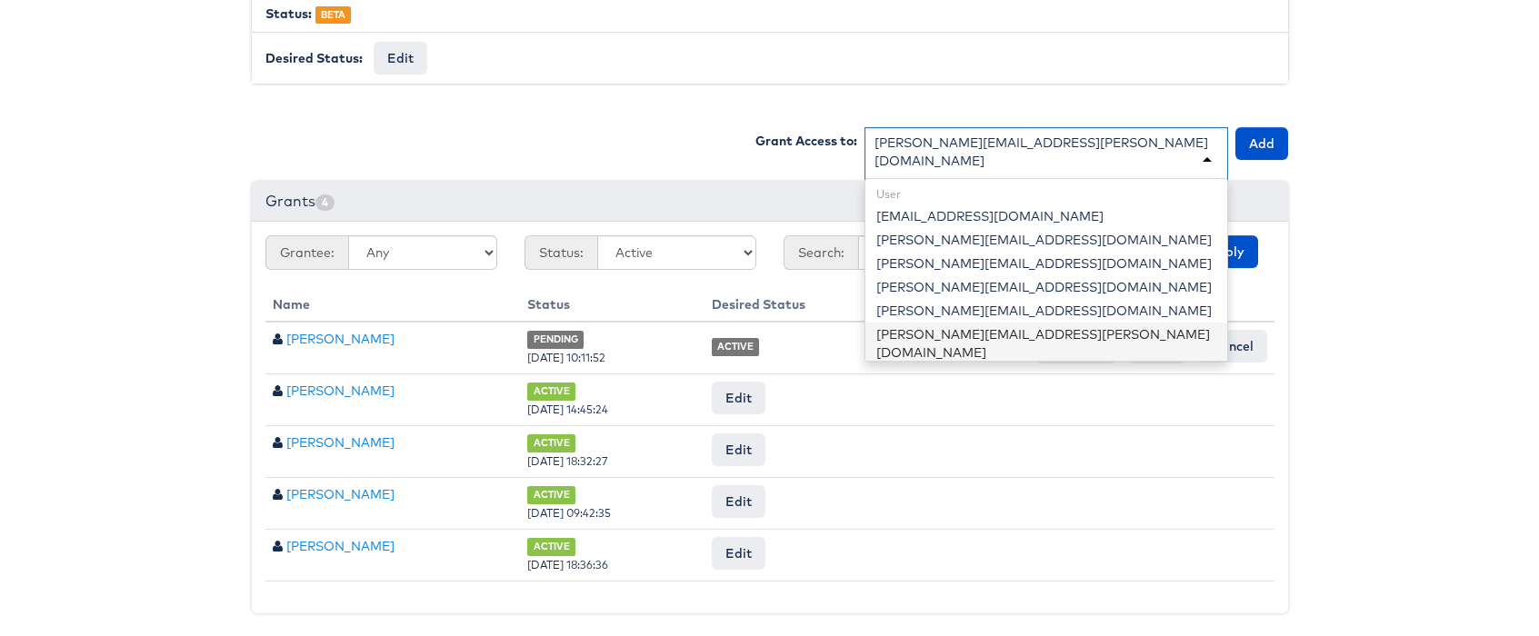
click at [1123, 137] on div "[PERSON_NAME][EMAIL_ADDRESS][PERSON_NAME][DOMAIN_NAME]" at bounding box center [1046, 160] width 364 height 67
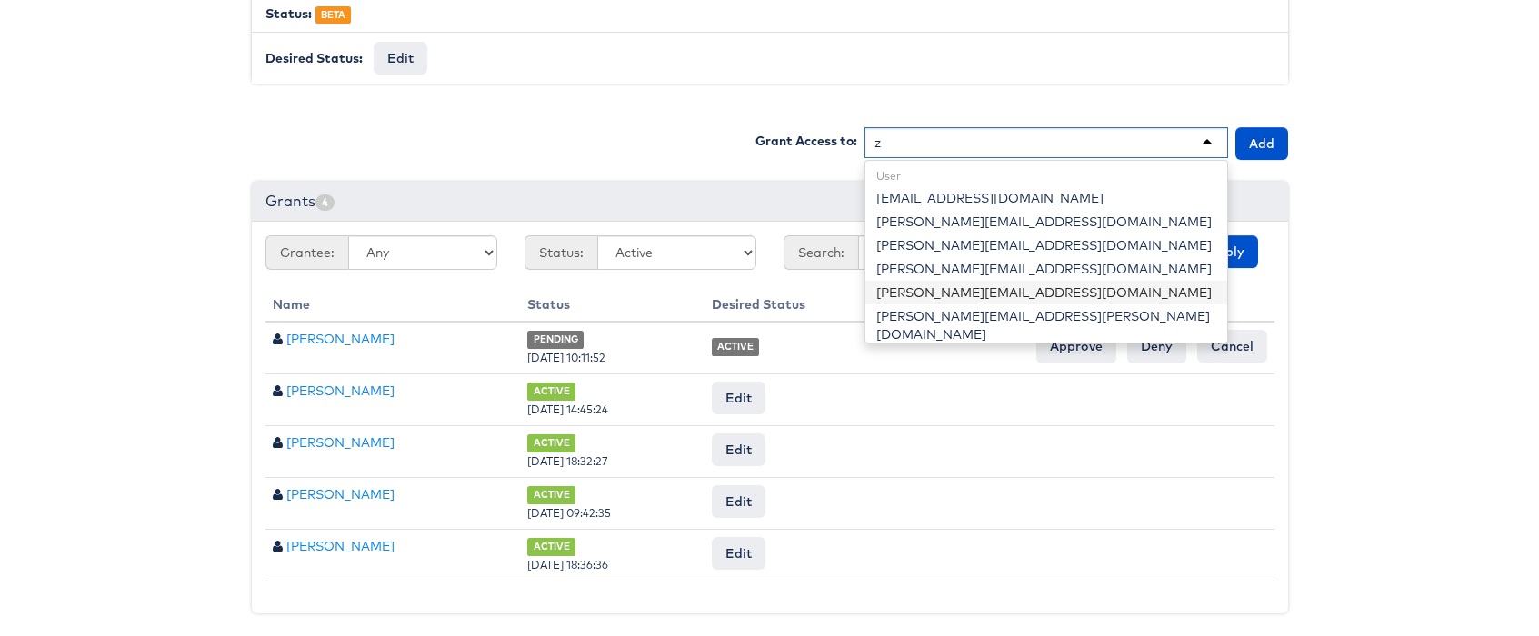
scroll to position [0, 0]
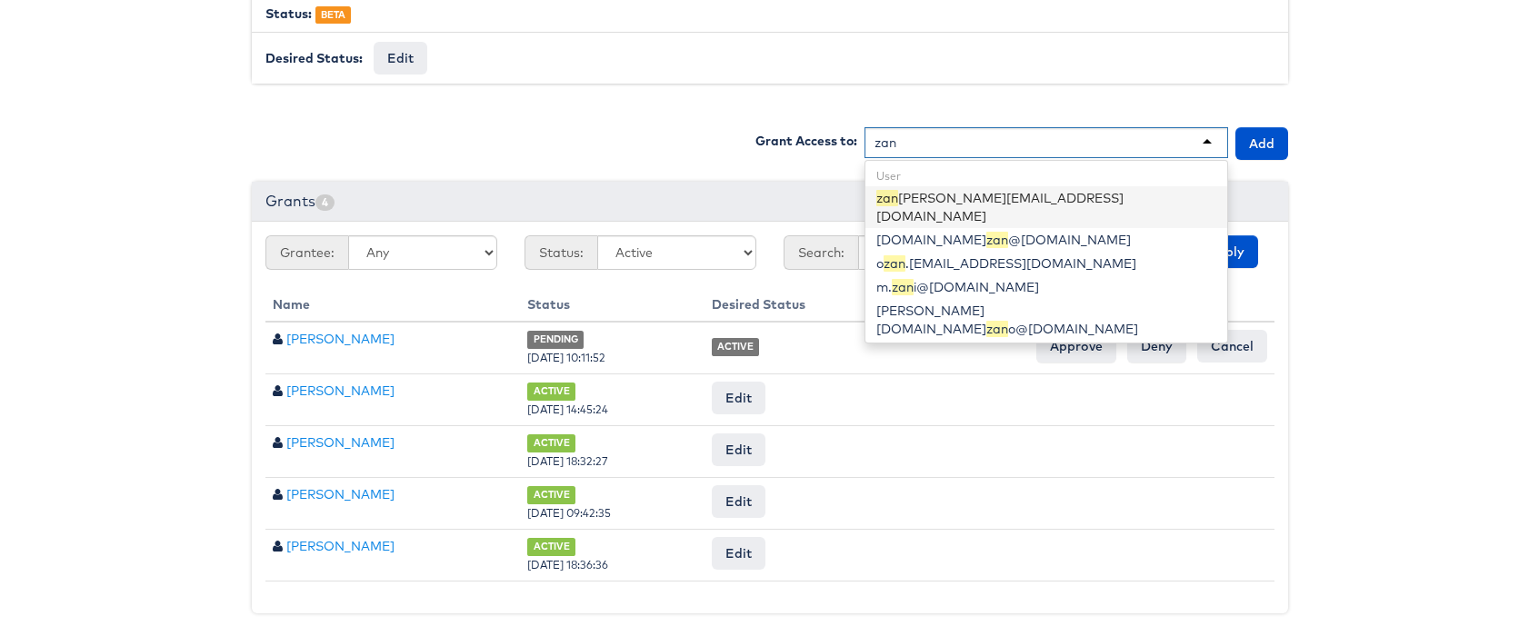
type input "[PERSON_NAME]"
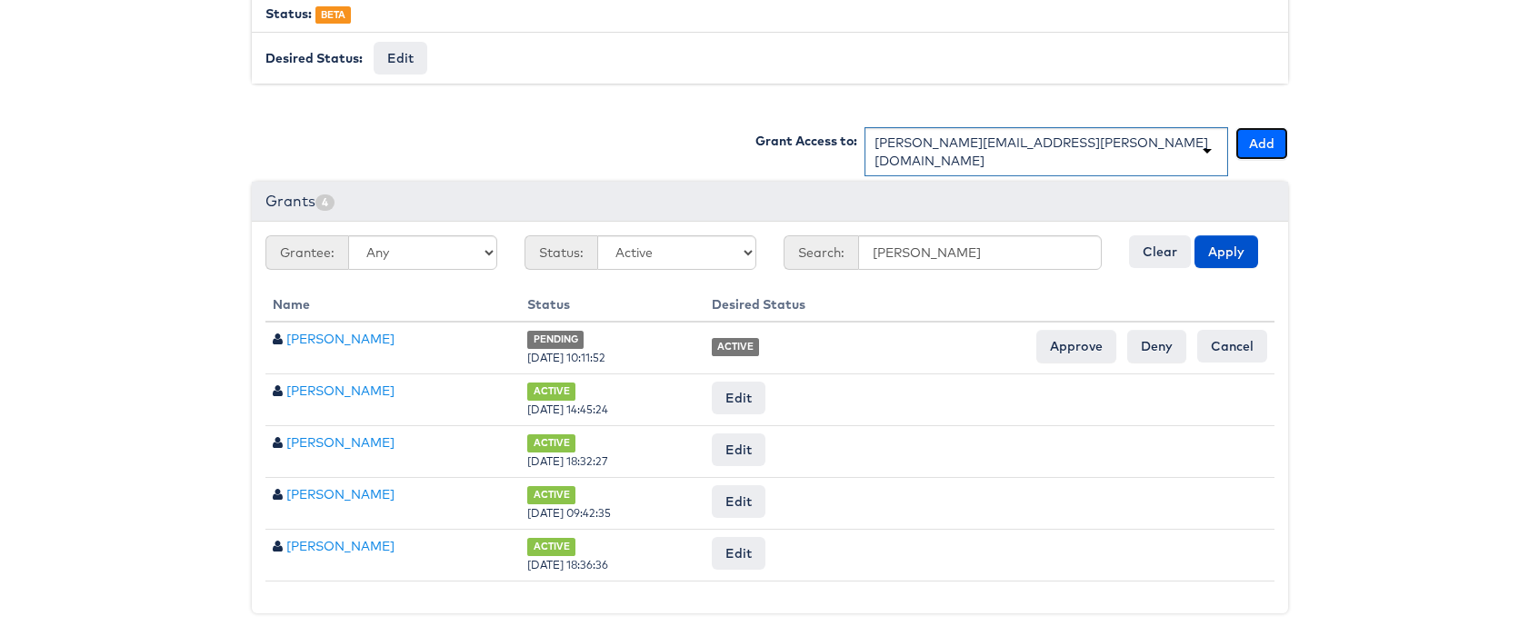
click at [1271, 140] on button "Add" at bounding box center [1261, 143] width 53 height 33
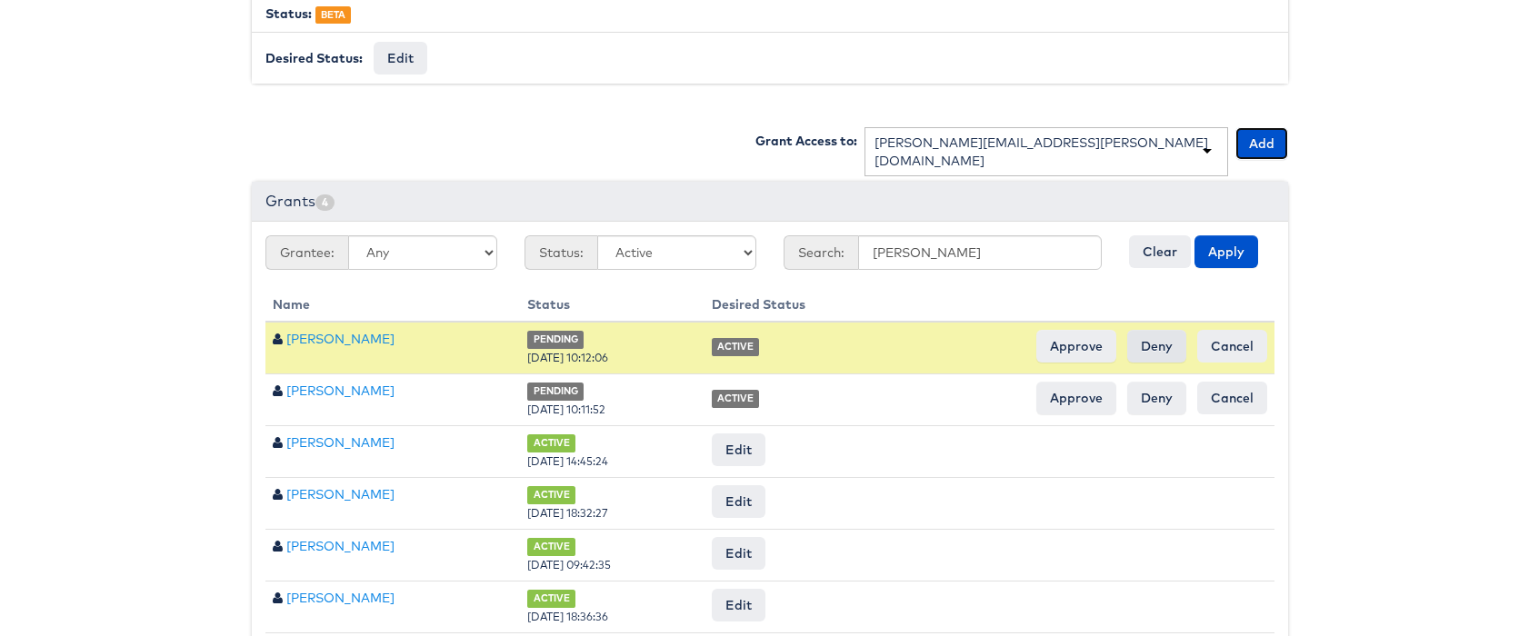
scroll to position [579, 0]
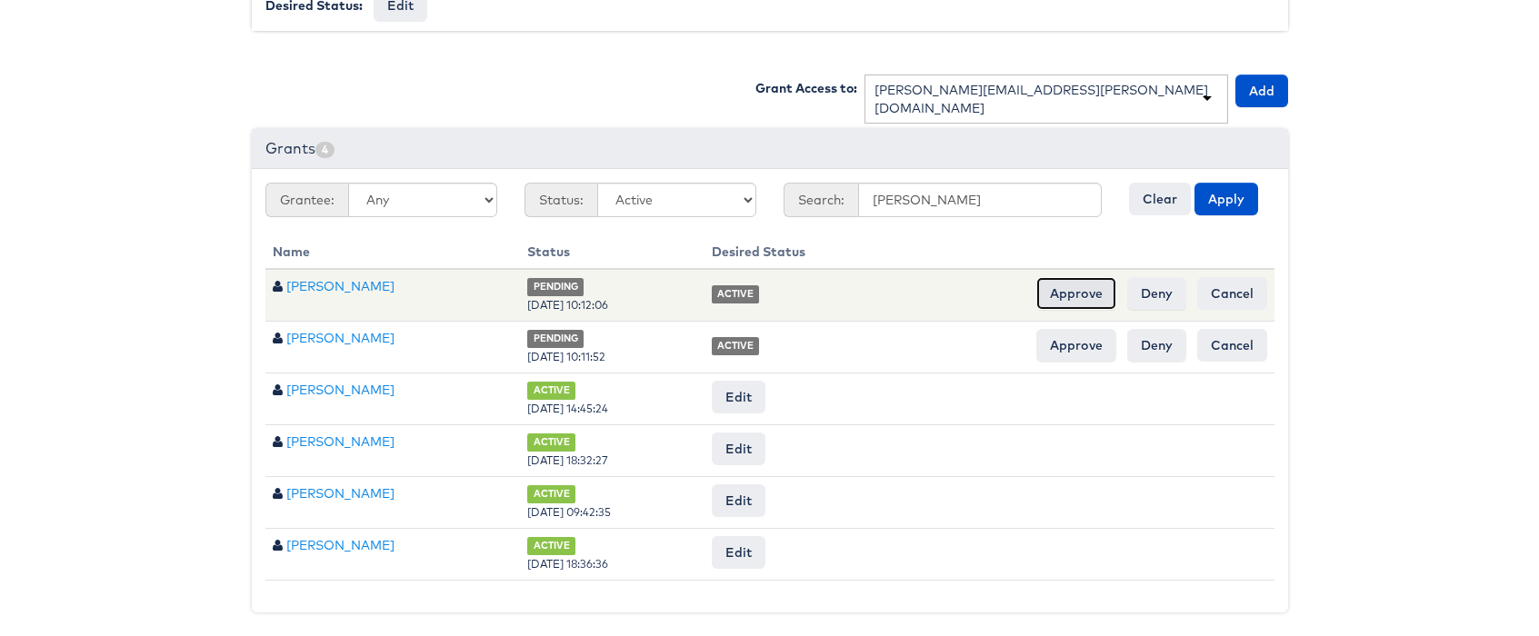
click at [1078, 282] on input "Approve" at bounding box center [1076, 293] width 80 height 33
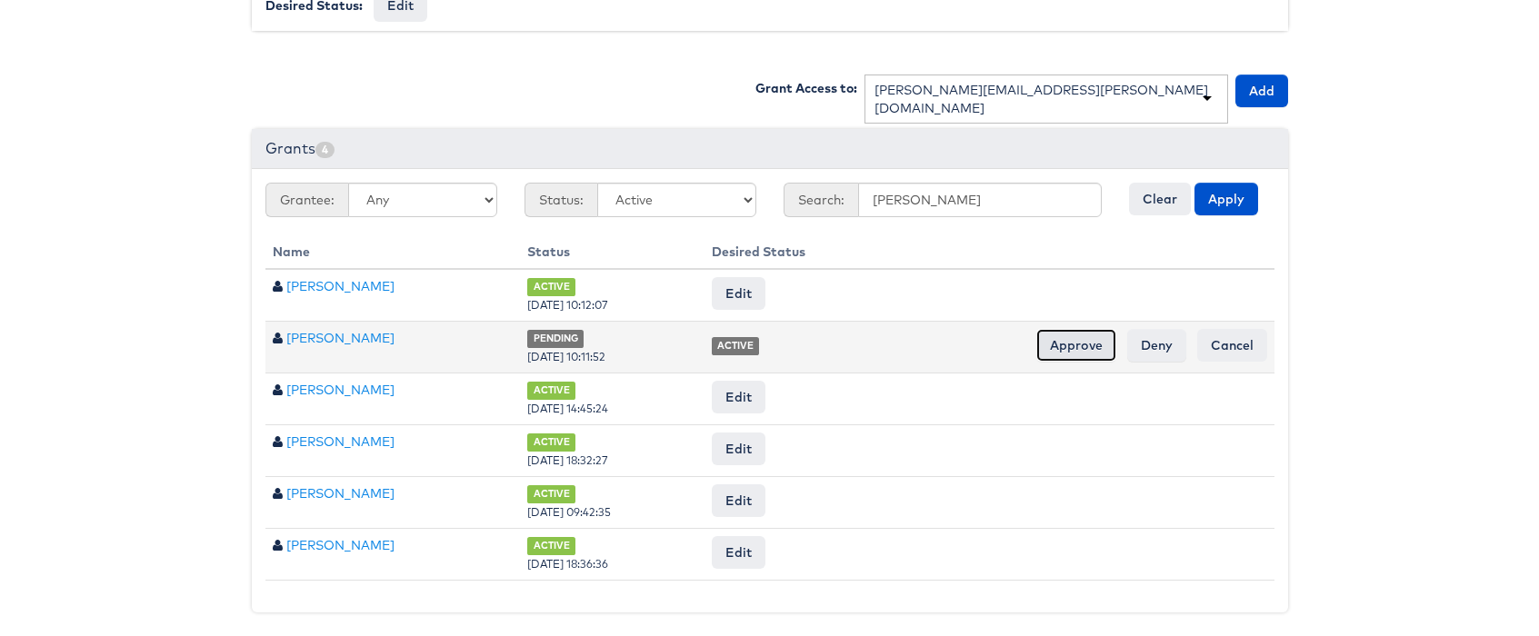
click at [1081, 341] on input "Approve" at bounding box center [1076, 345] width 80 height 33
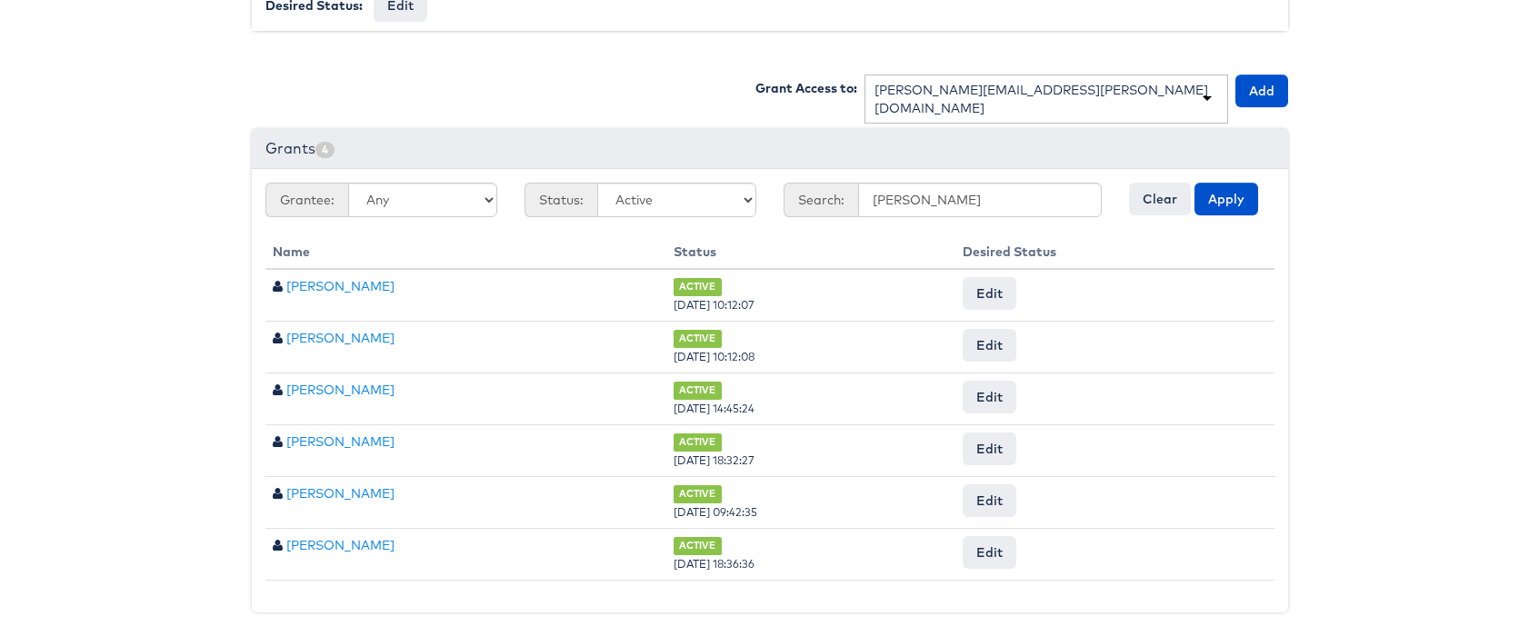
click at [937, 89] on div "[PERSON_NAME][EMAIL_ADDRESS][PERSON_NAME][DOMAIN_NAME]" at bounding box center [1046, 99] width 344 height 36
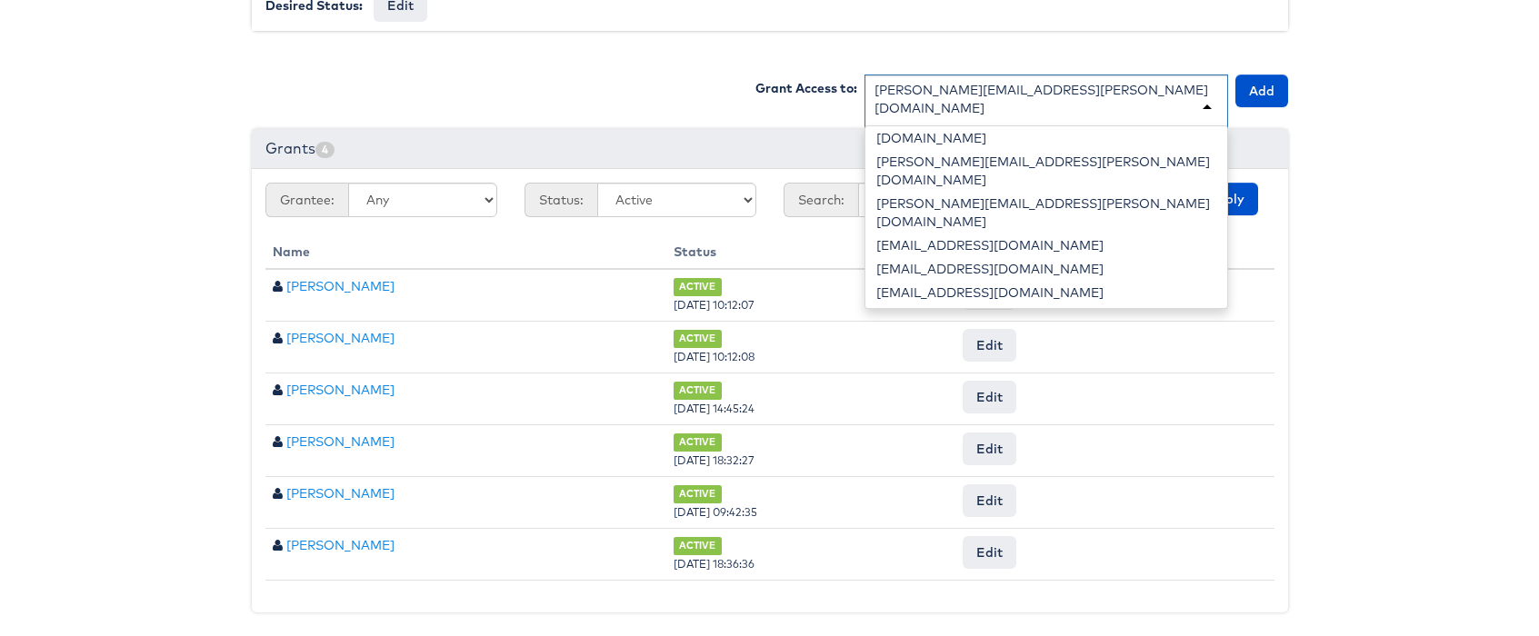
scroll to position [1585, 0]
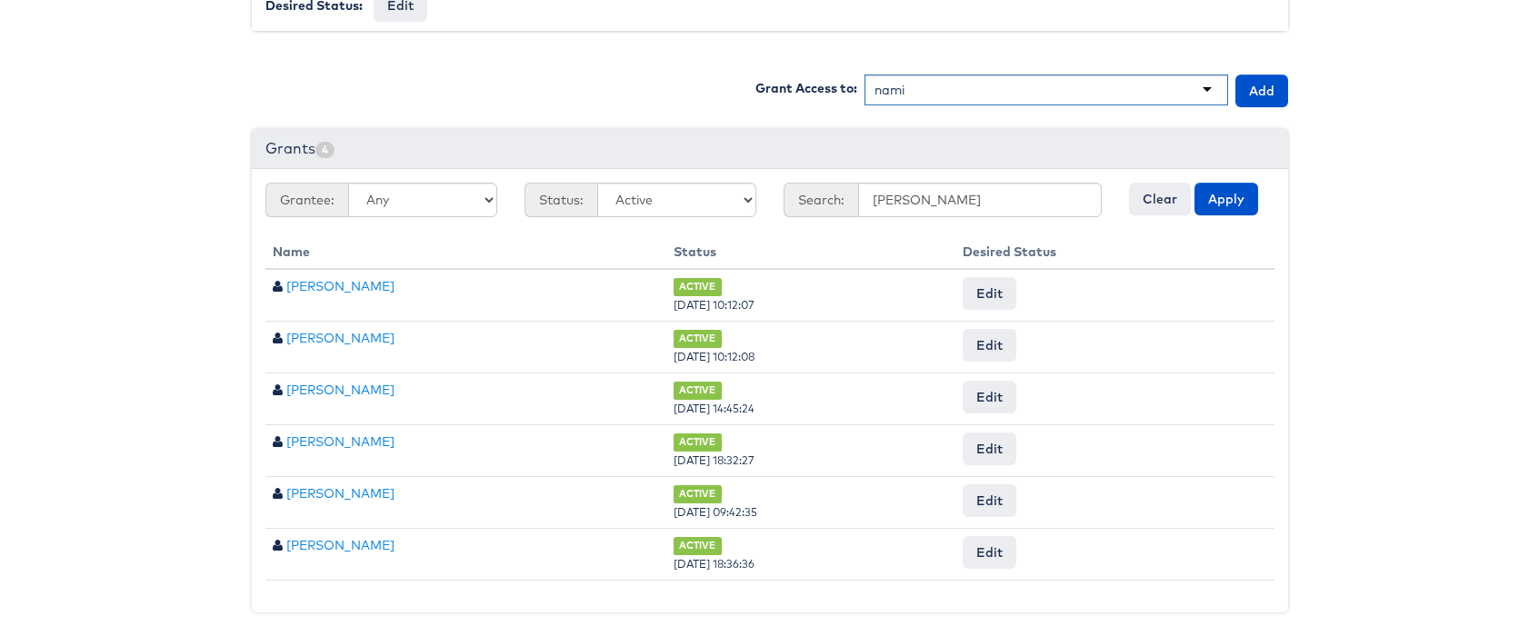
type input "[PERSON_NAME]"
click at [1253, 85] on button "Add" at bounding box center [1261, 91] width 53 height 33
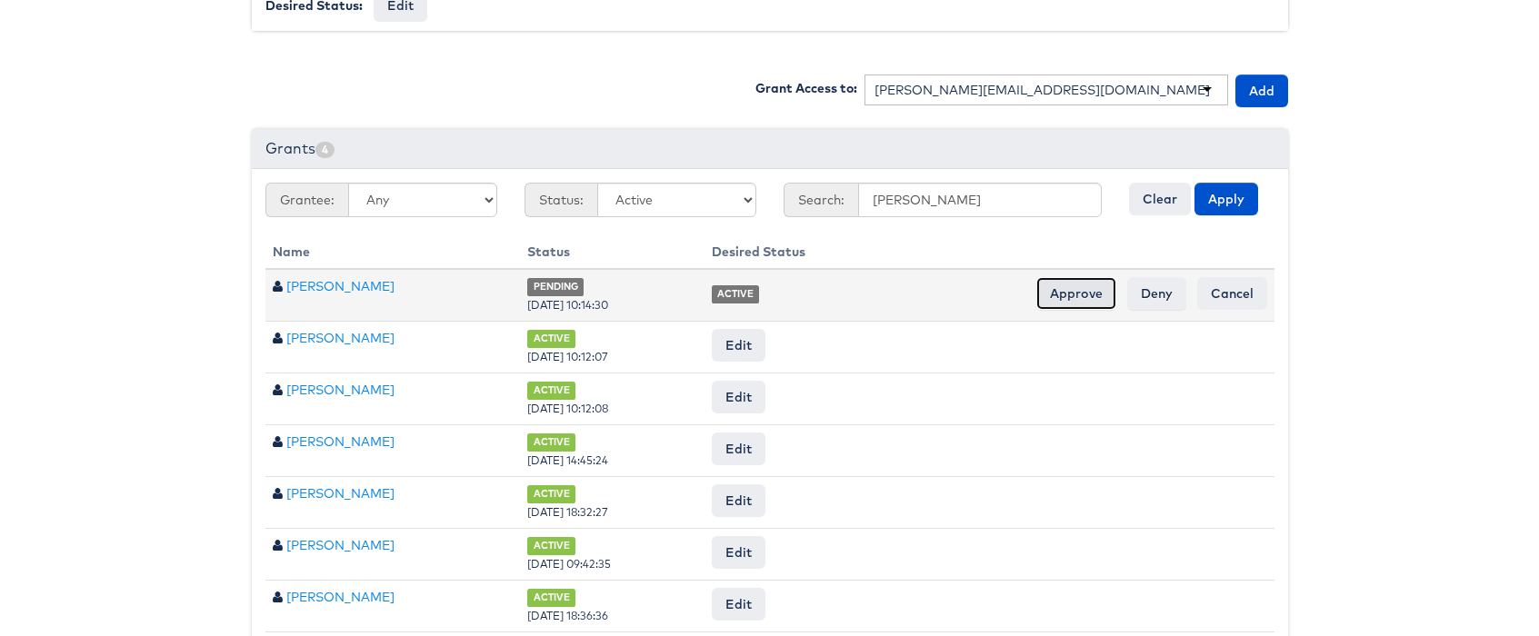
click at [1077, 290] on input "Approve" at bounding box center [1076, 293] width 80 height 33
